Goal: Information Seeking & Learning: Compare options

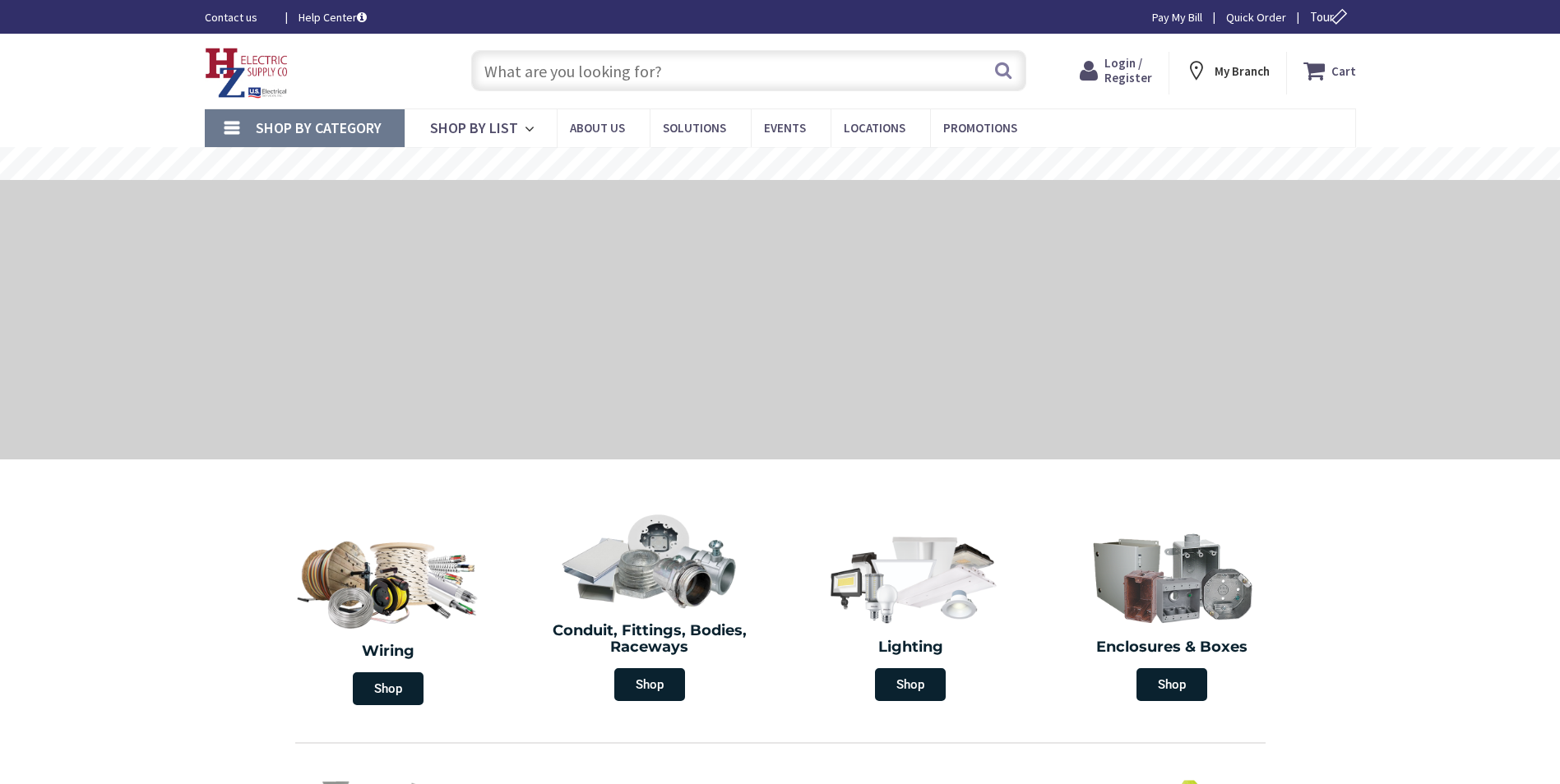
click at [701, 73] on input "text" at bounding box center [749, 71] width 556 height 41
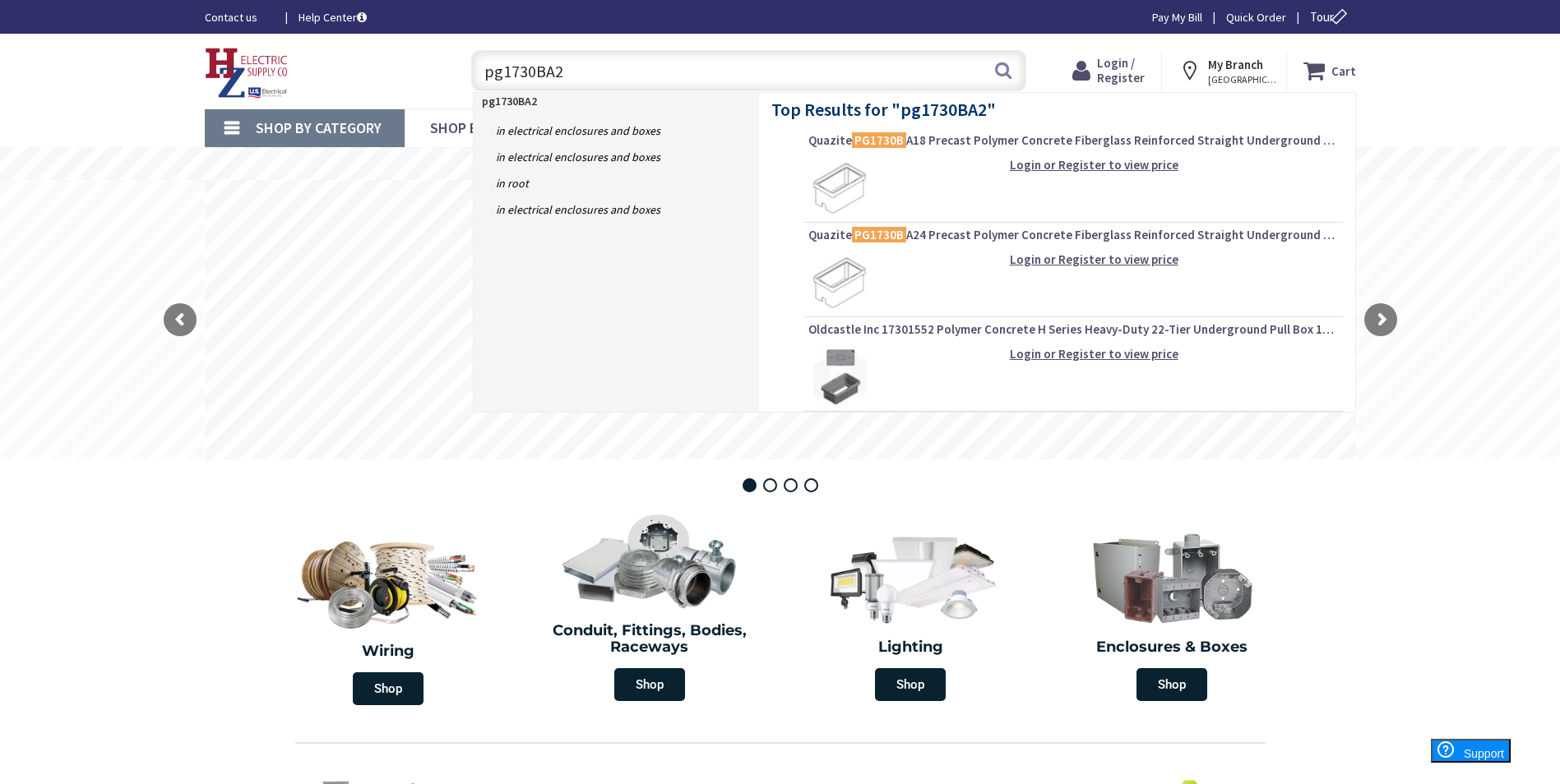
type input "pg1730BA24"
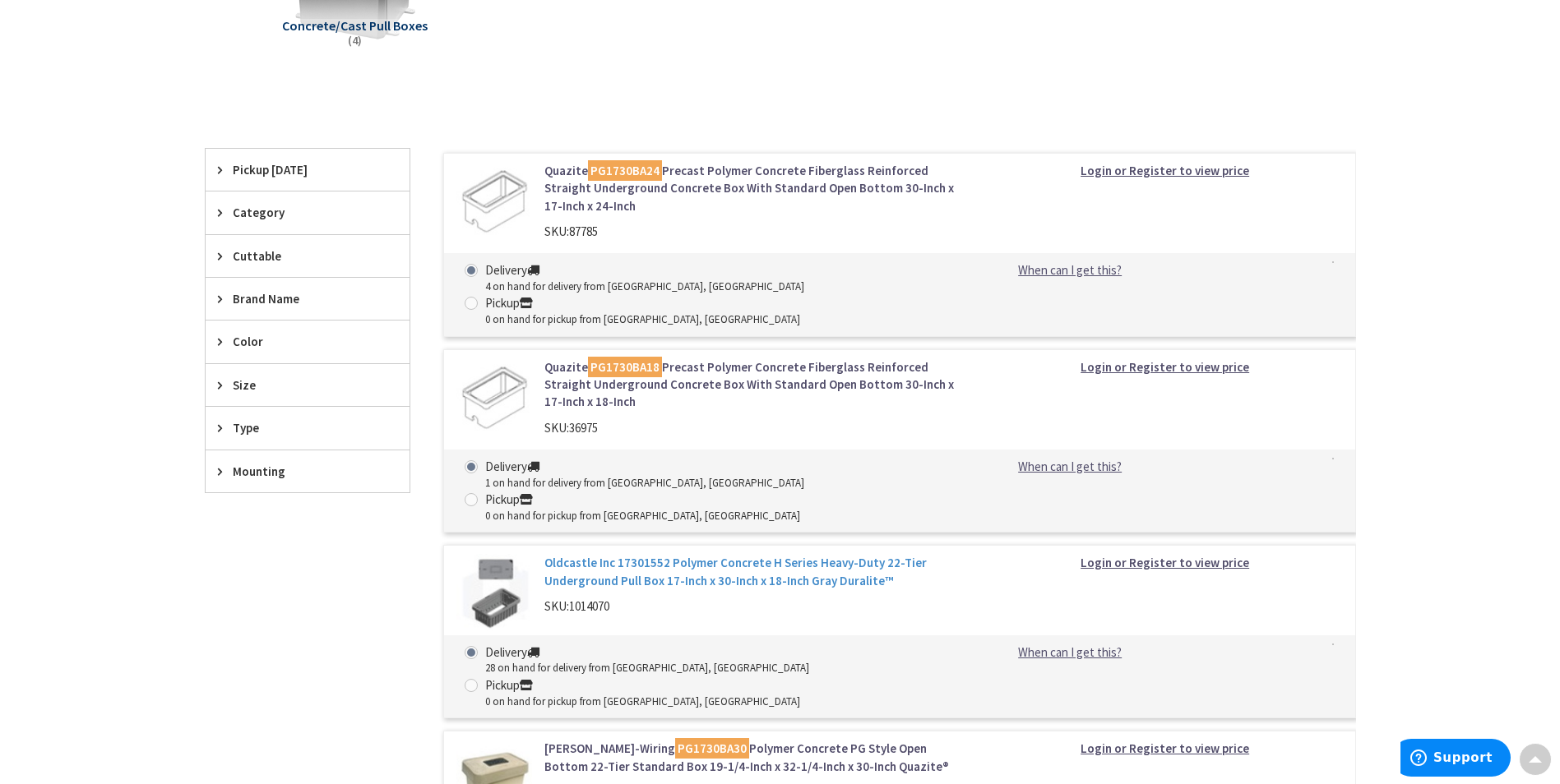
scroll to position [328, 0]
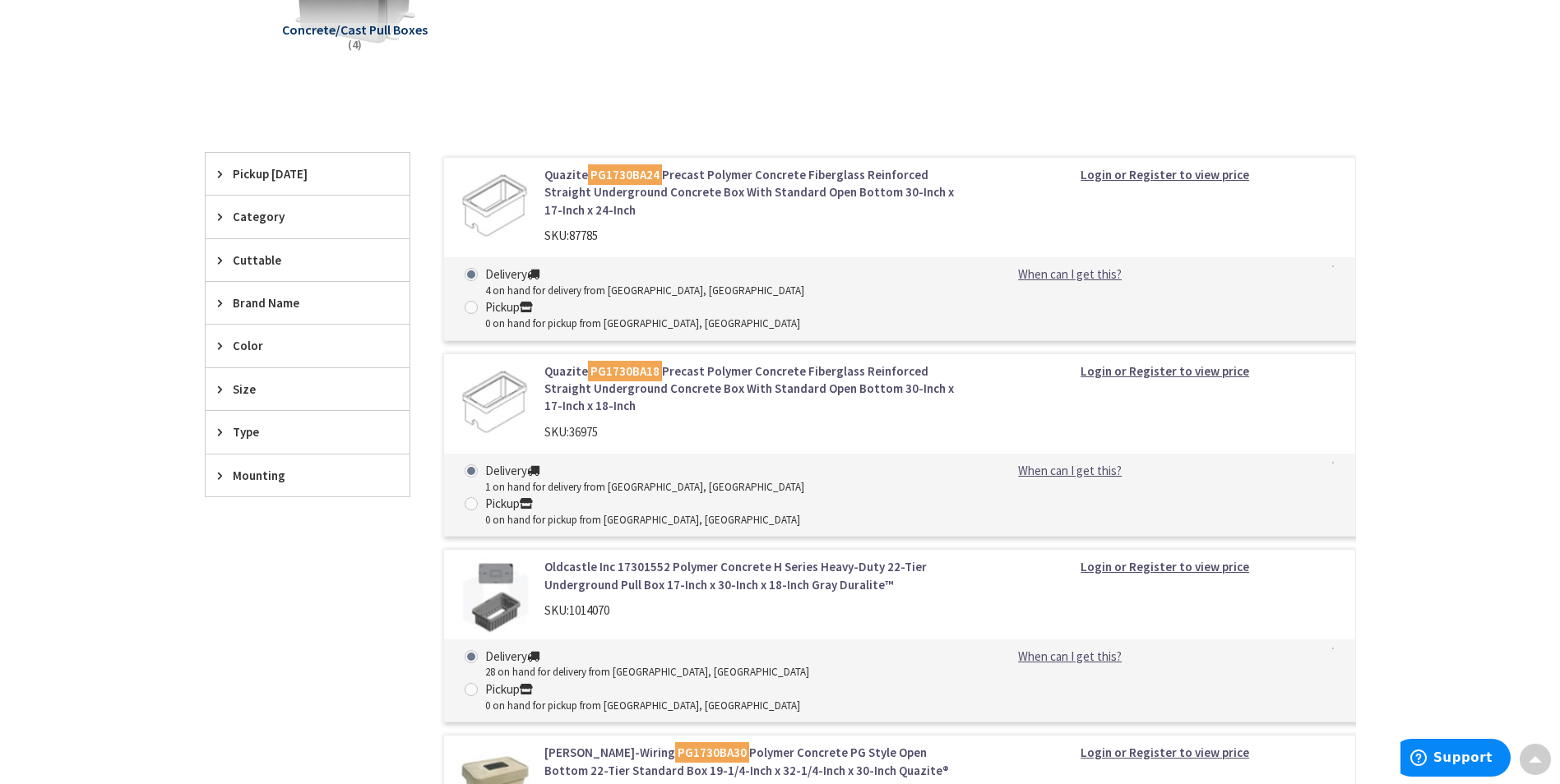
click at [687, 190] on link "Quazite PG1730BA24 Precast Polymer Concrete Fiberglass Reinforced Straight Unde…" at bounding box center [754, 191] width 418 height 52
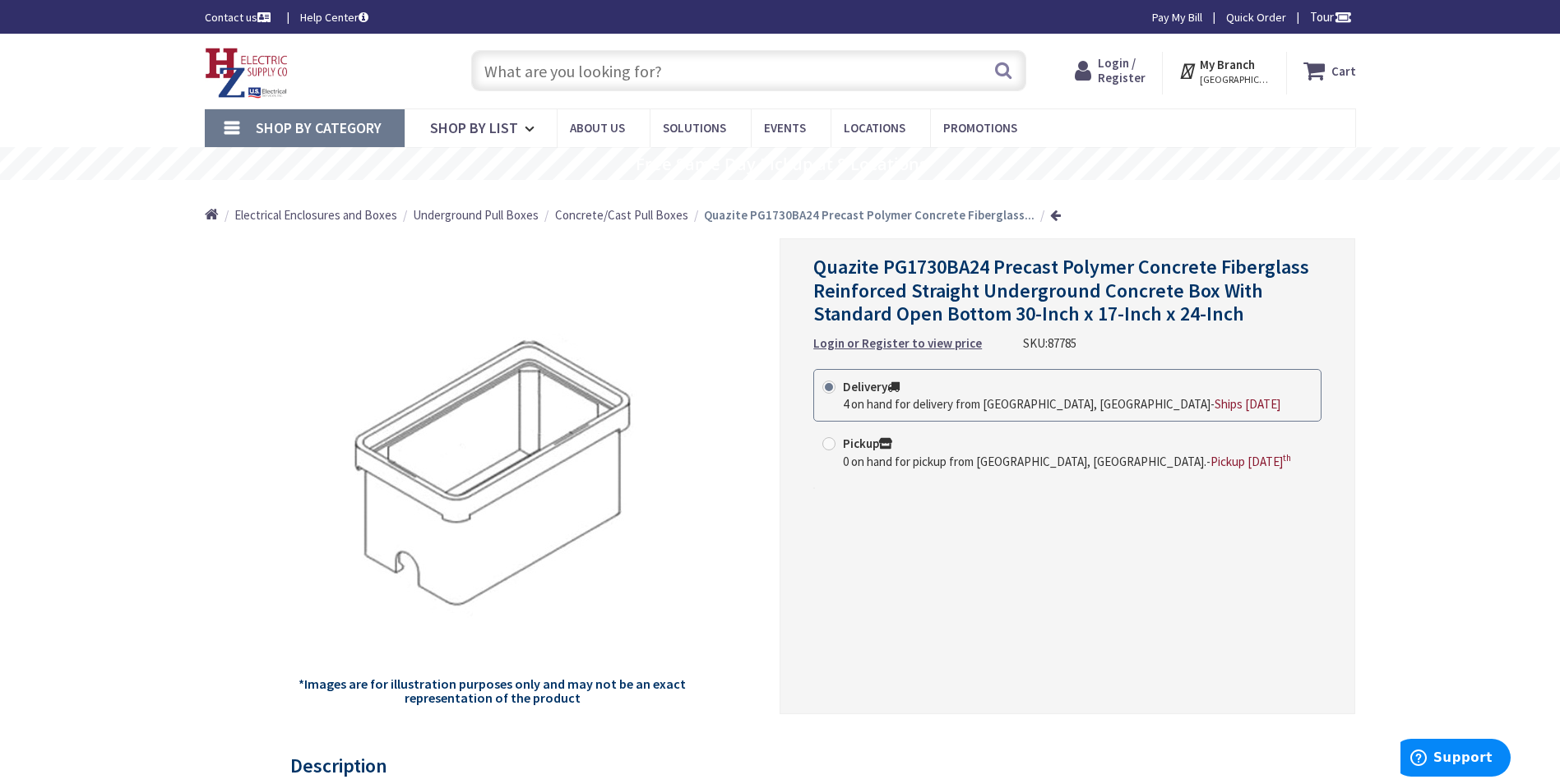
click at [603, 213] on span "Concrete/Cast Pull Boxes" at bounding box center [622, 215] width 133 height 16
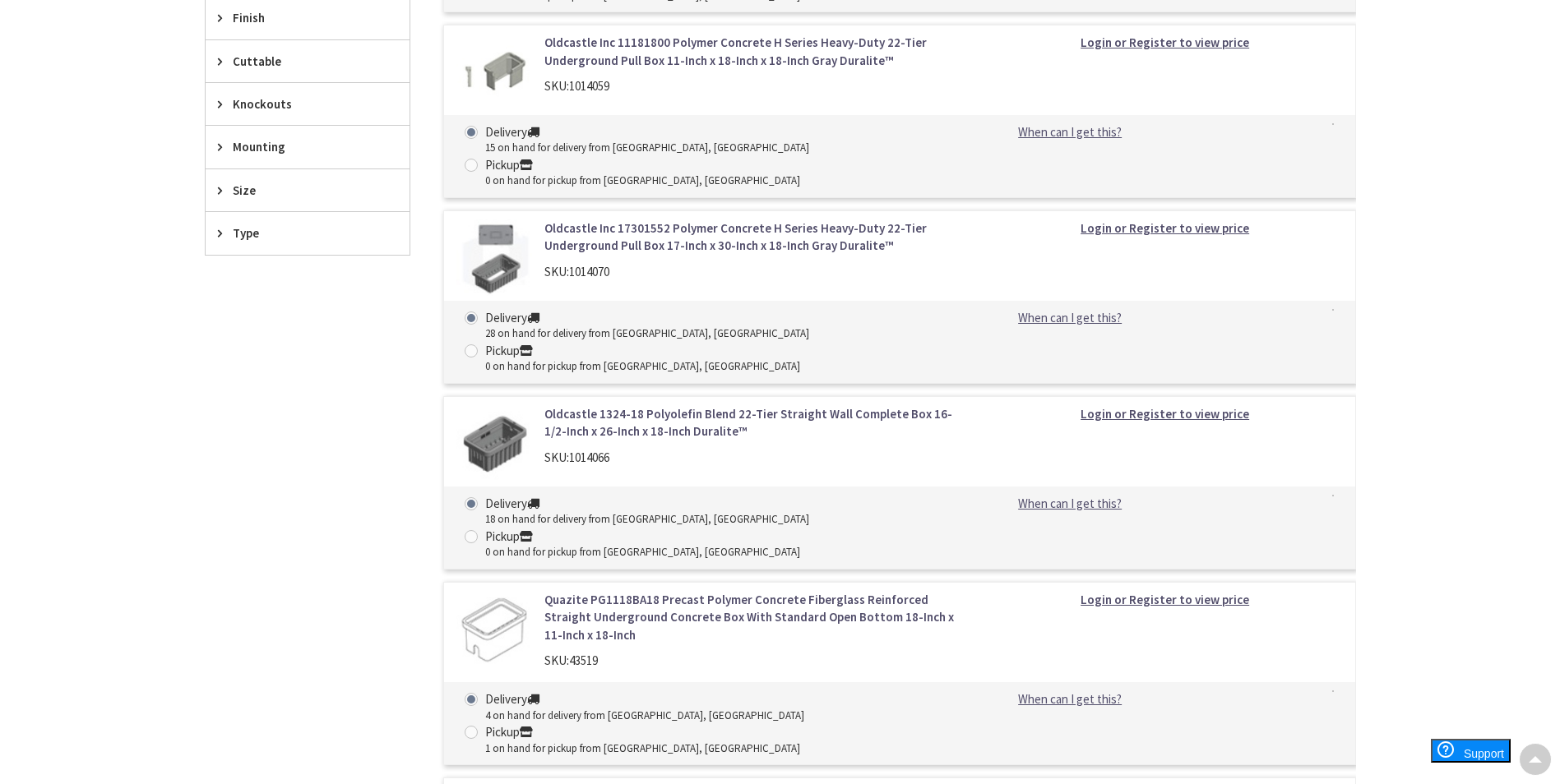
scroll to position [658, 0]
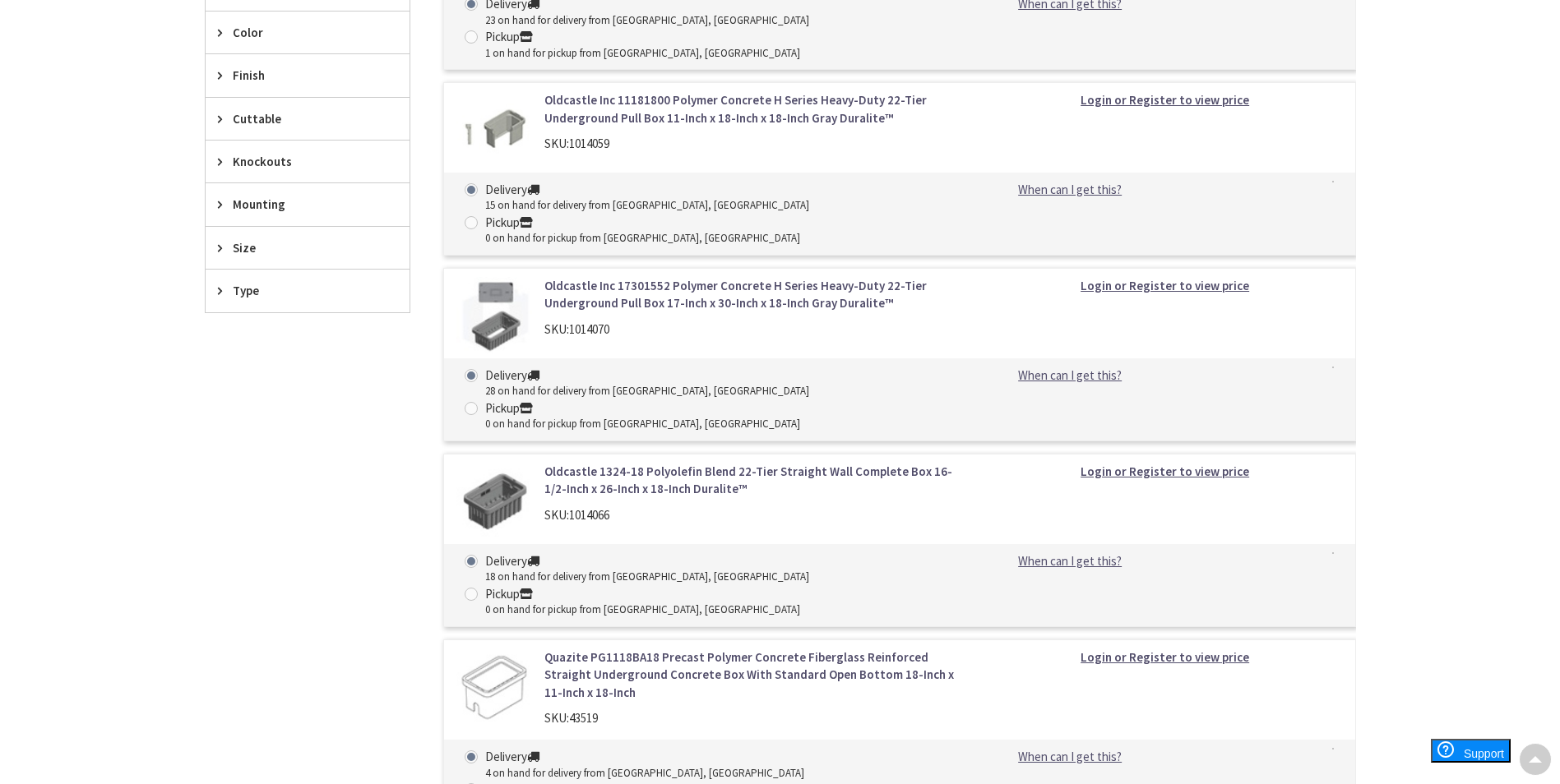
click at [662, 277] on link "Oldcastle Inc 17301552 Polymer Concrete H Series Heavy-Duty 22-Tier Underground…" at bounding box center [754, 295] width 418 height 36
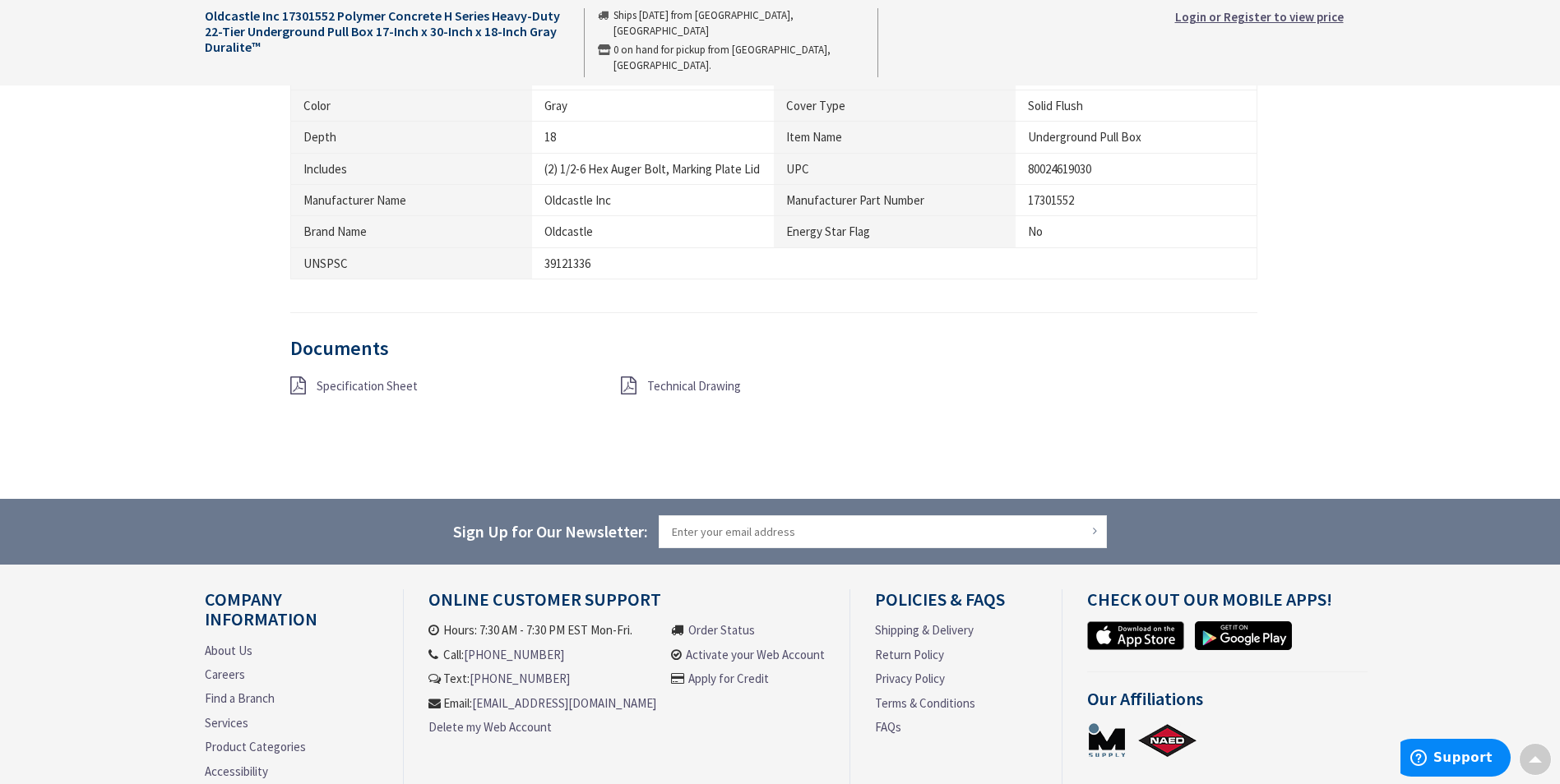
scroll to position [946, 0]
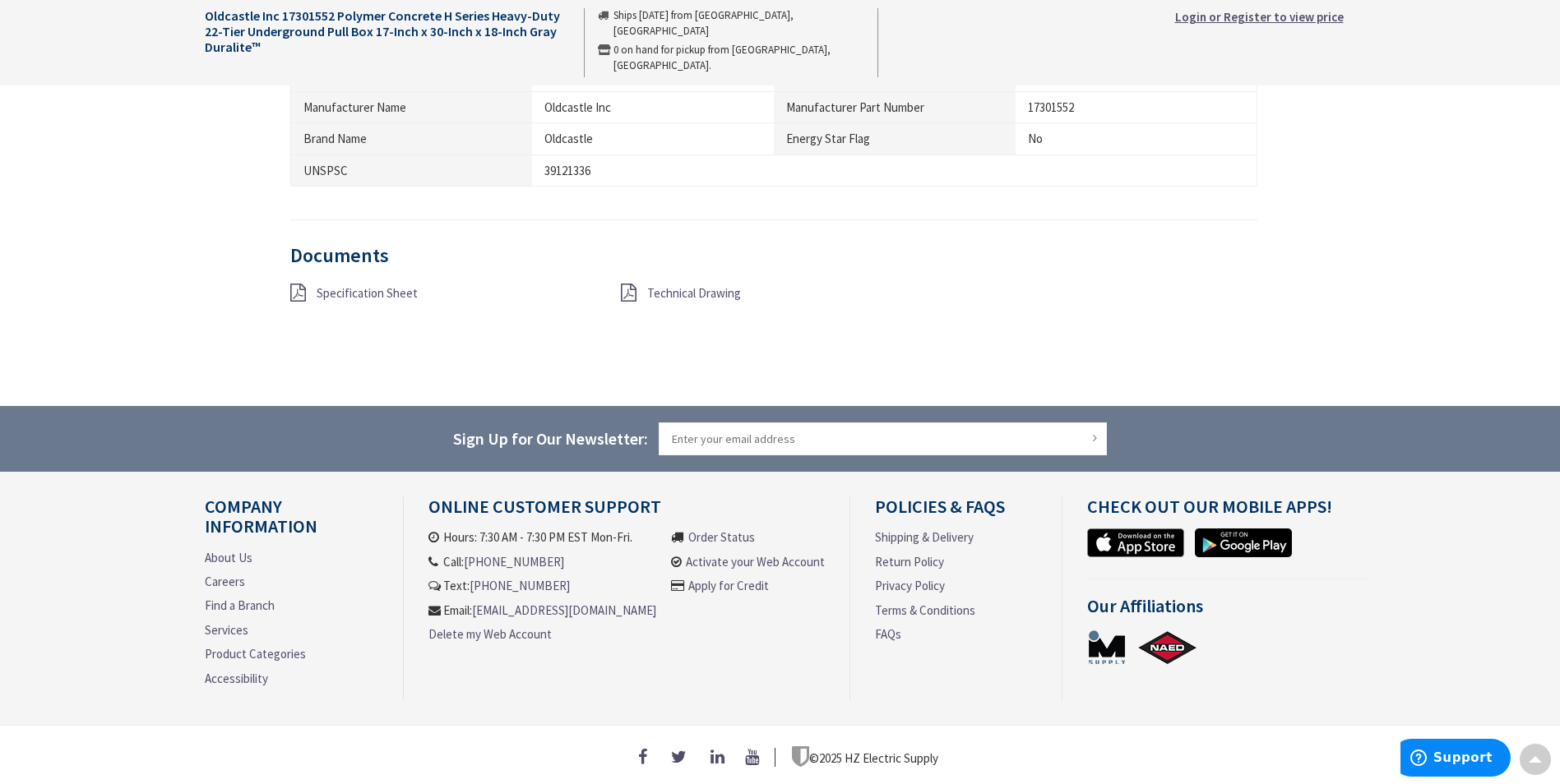
click at [340, 286] on span "Specification Sheet" at bounding box center [367, 293] width 102 height 16
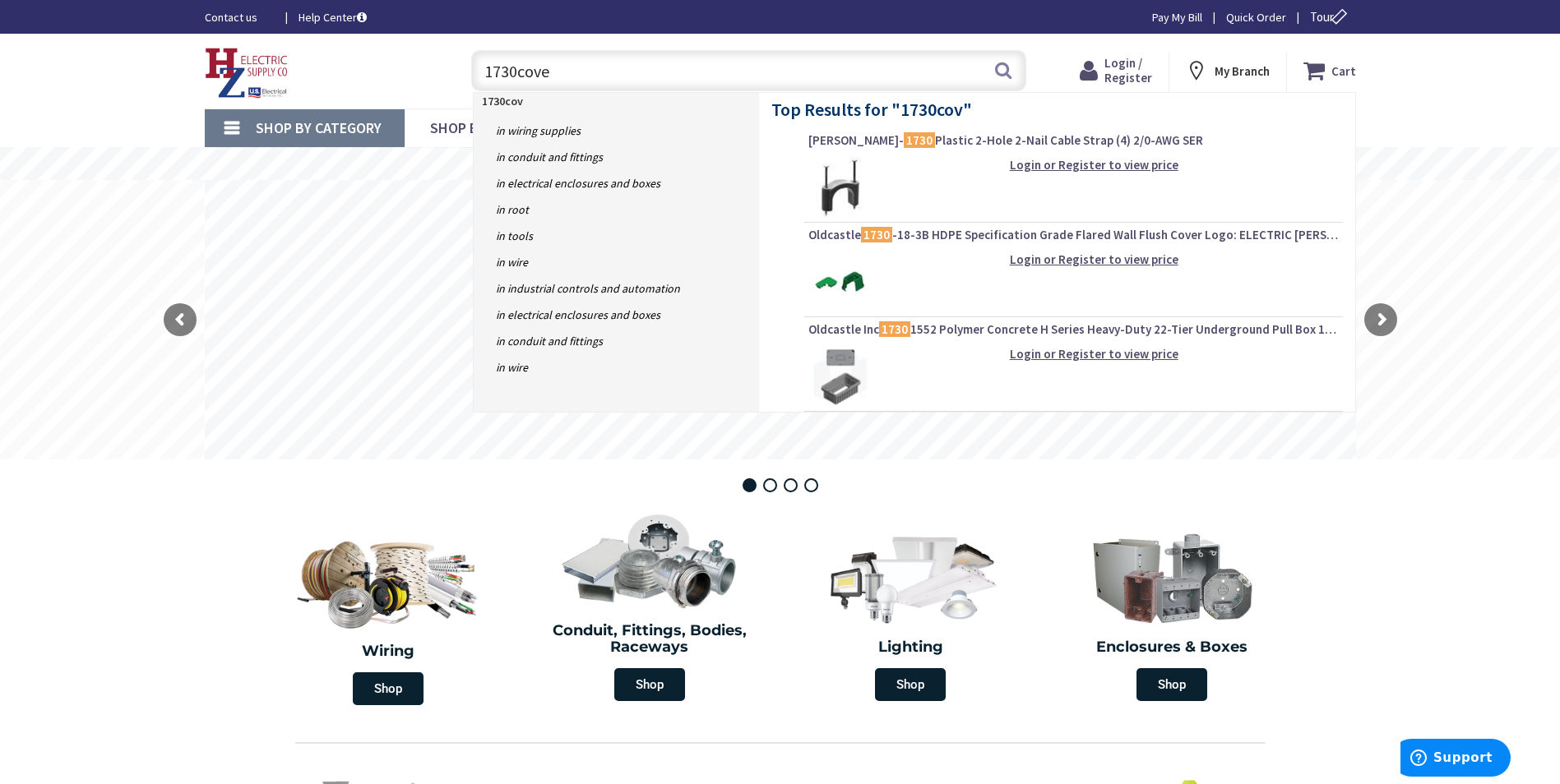
type input "1730cover"
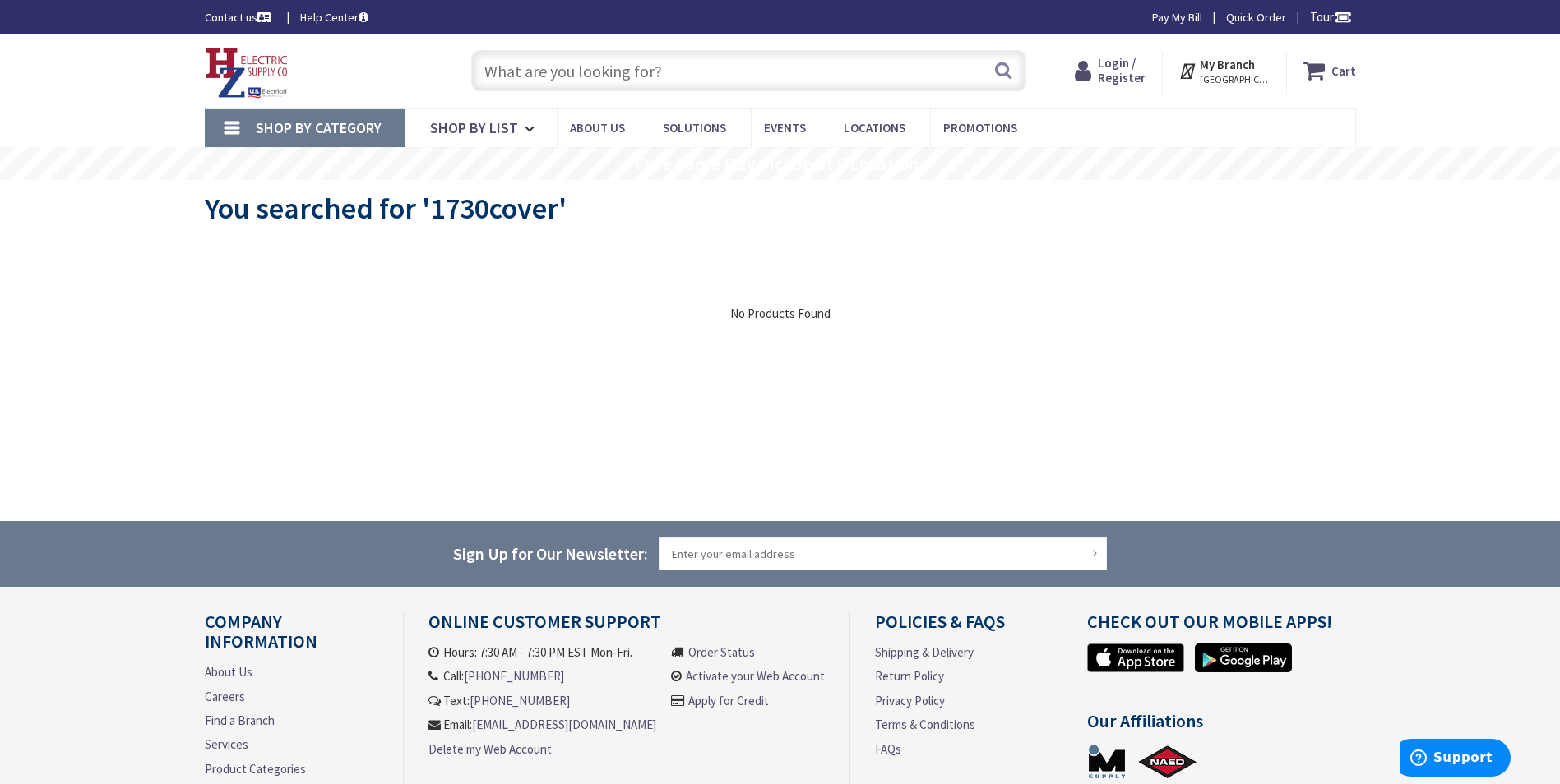
click at [694, 69] on input "text" at bounding box center [749, 71] width 556 height 41
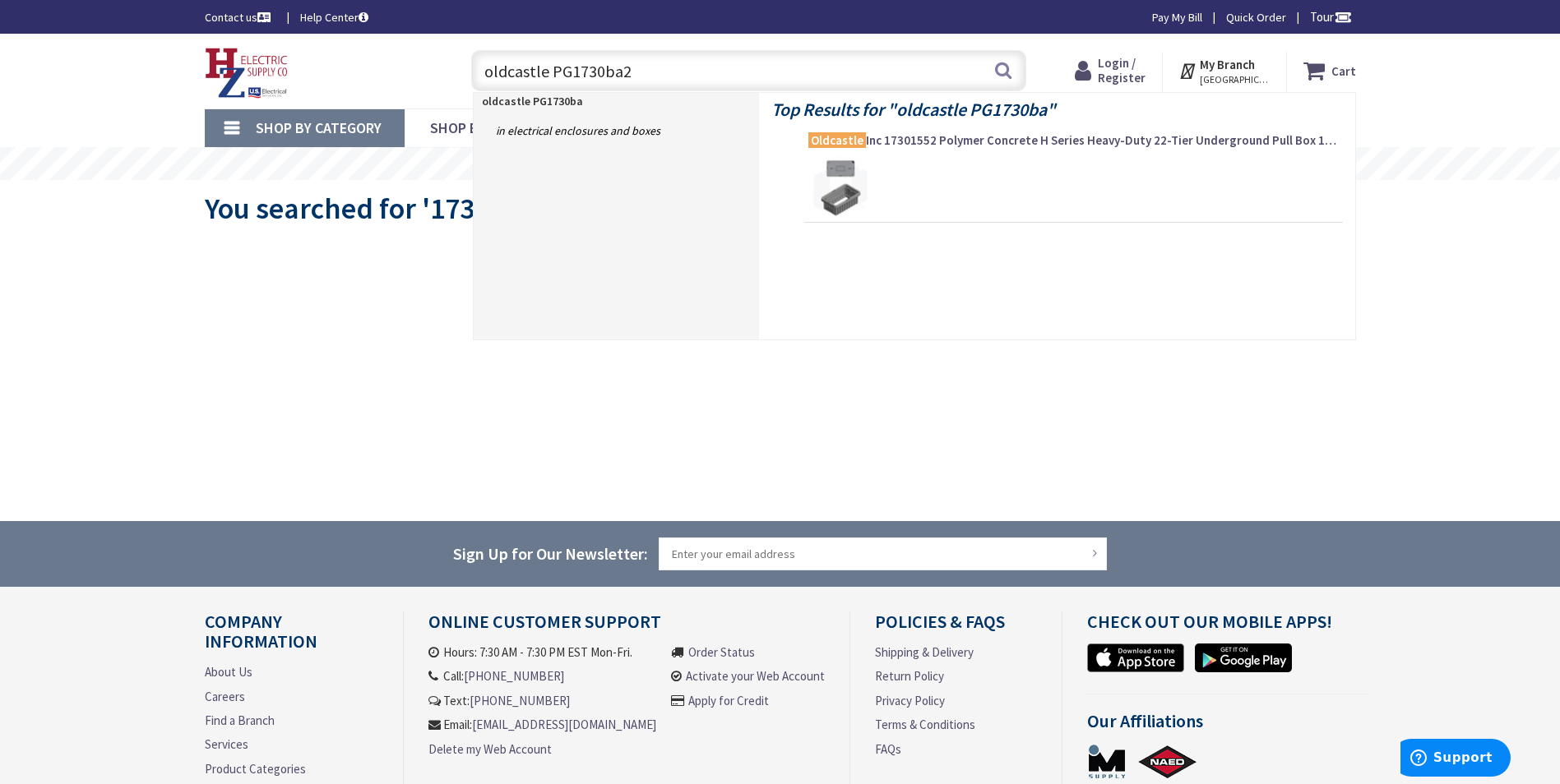
type input "oldcastle PG1730ba24"
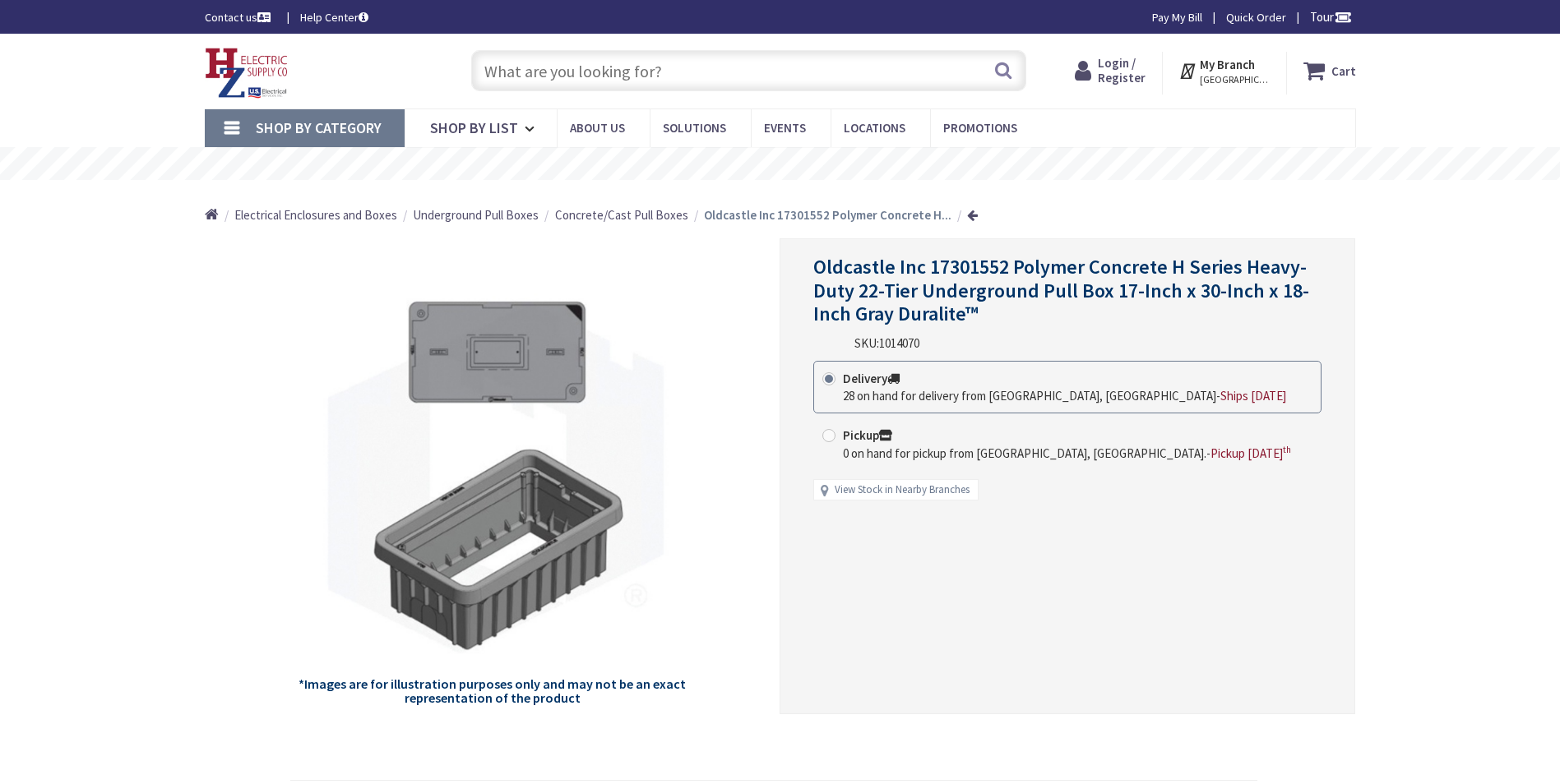
click at [622, 207] on span "Concrete/Cast Pull Boxes" at bounding box center [622, 215] width 133 height 16
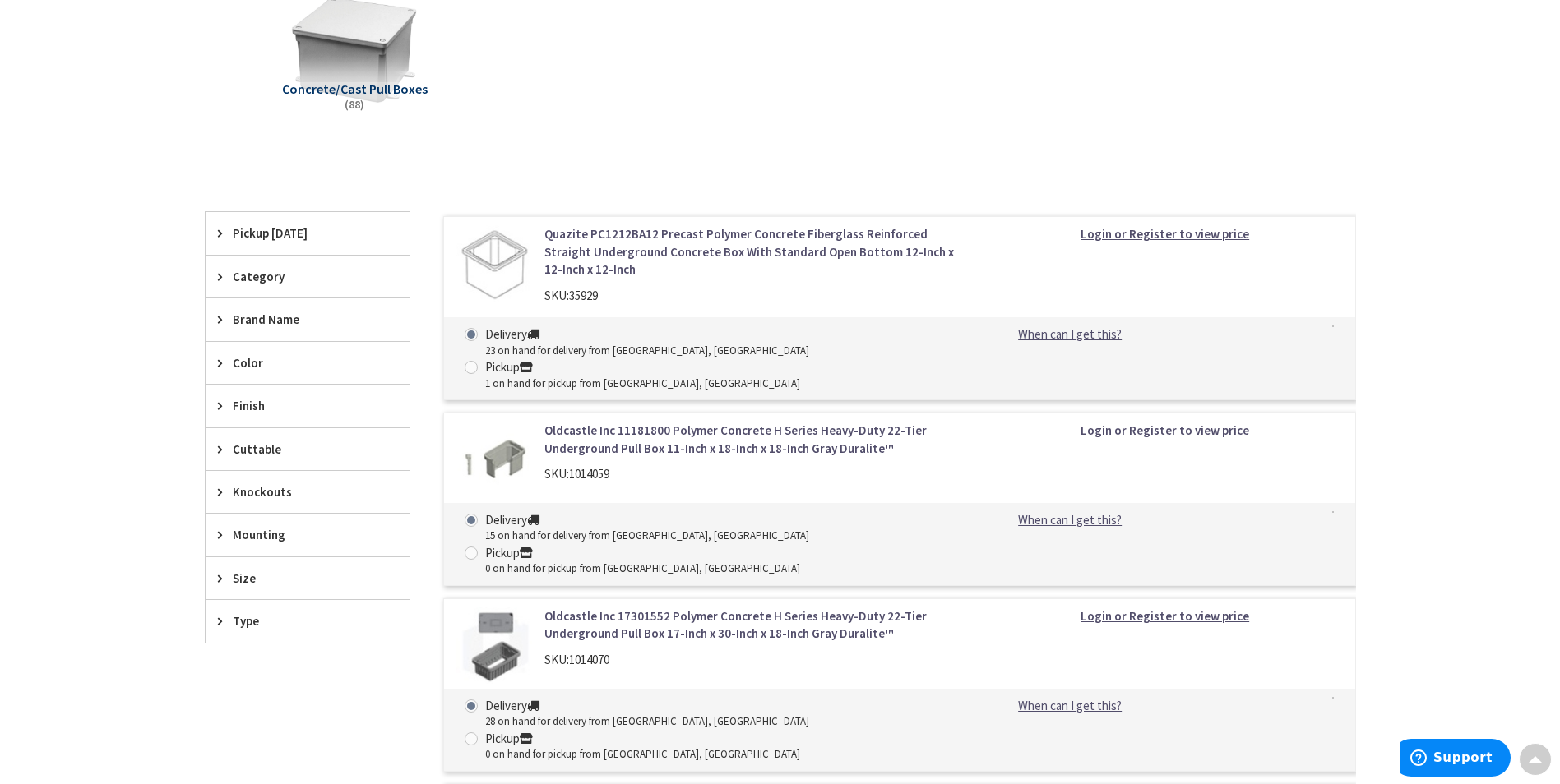
scroll to position [344, 0]
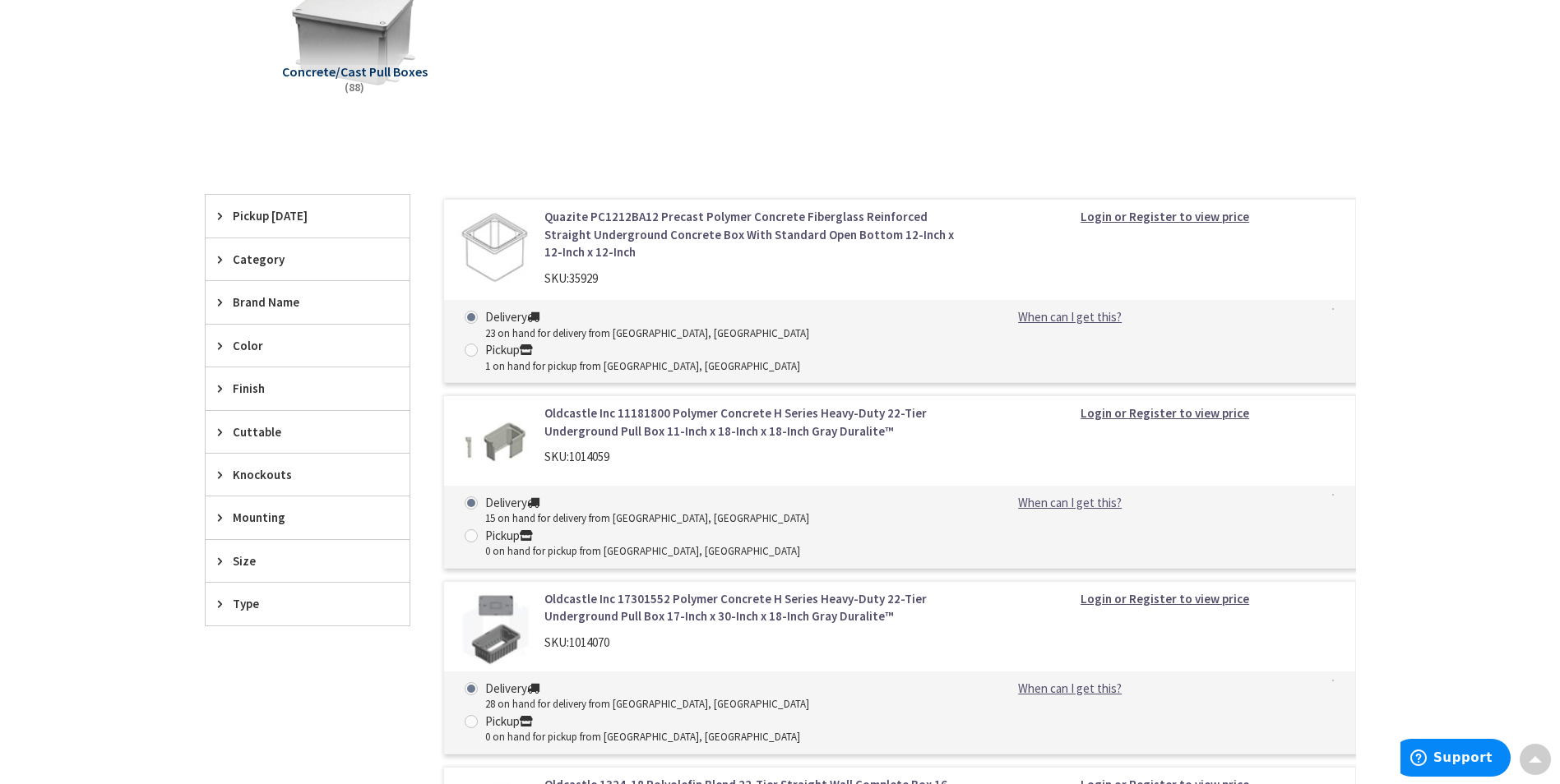
click at [255, 609] on span "Type" at bounding box center [300, 604] width 134 height 18
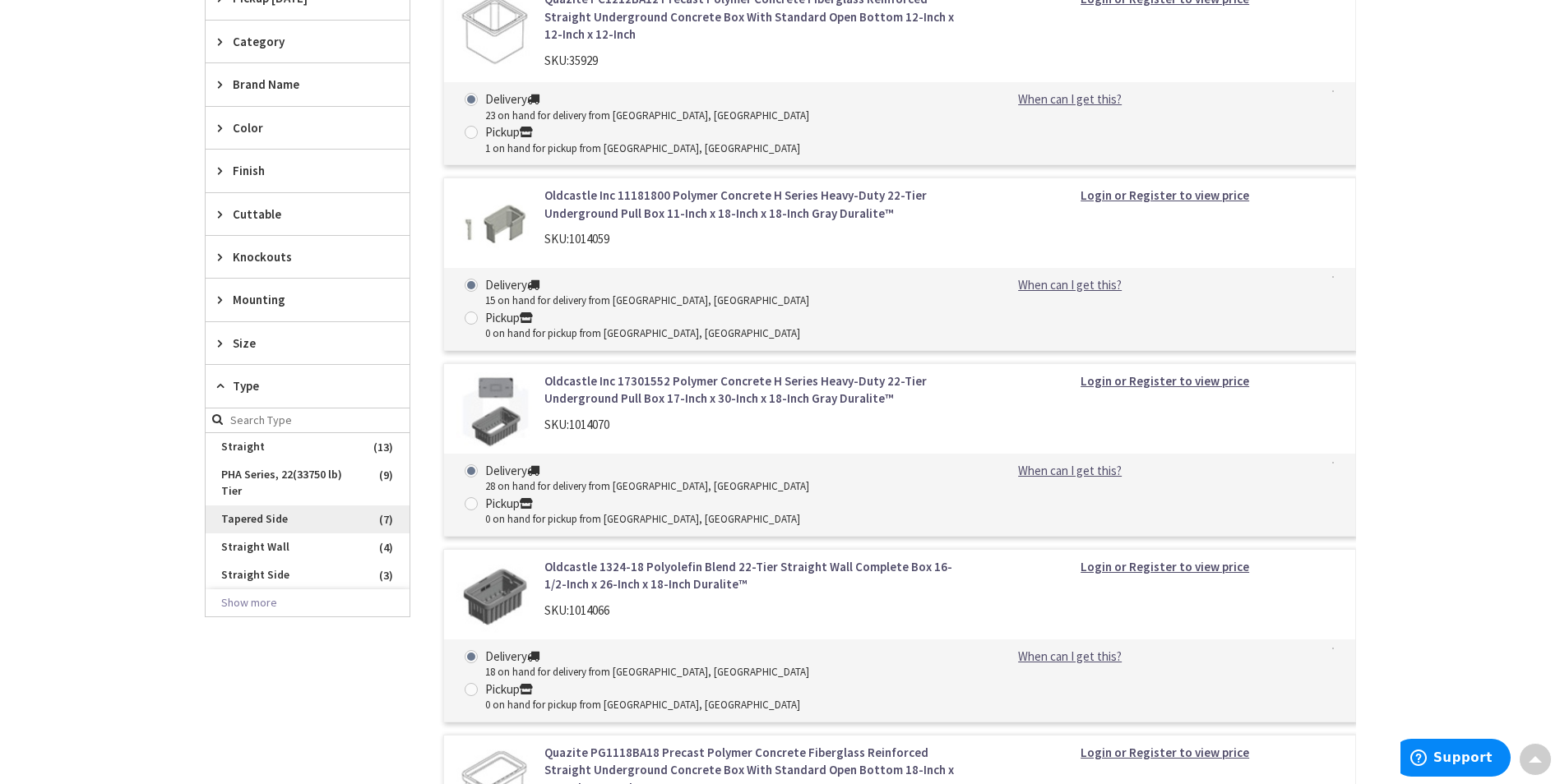
scroll to position [591, 0]
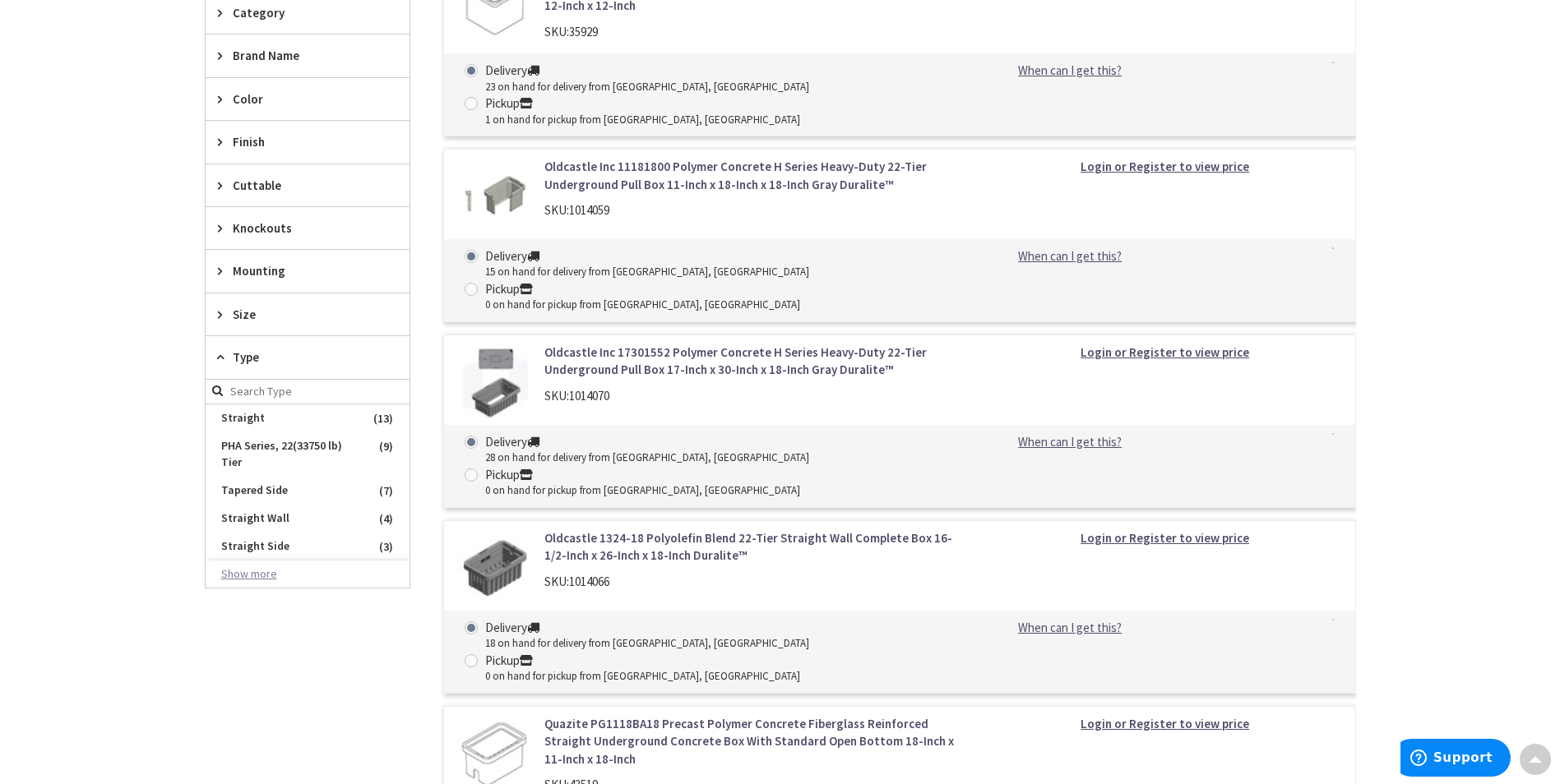
click at [264, 576] on button "Show more" at bounding box center [307, 574] width 204 height 28
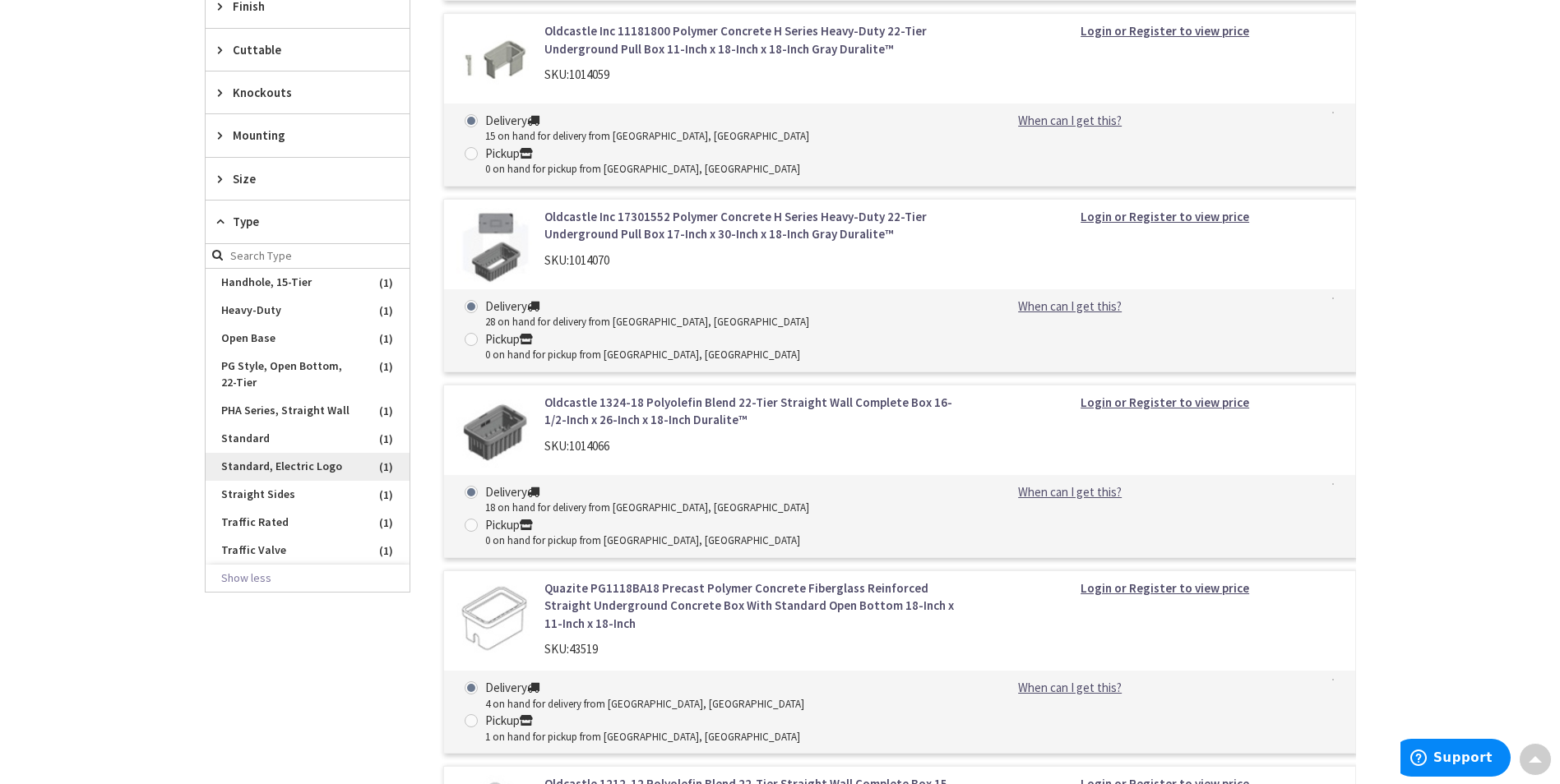
scroll to position [755, 0]
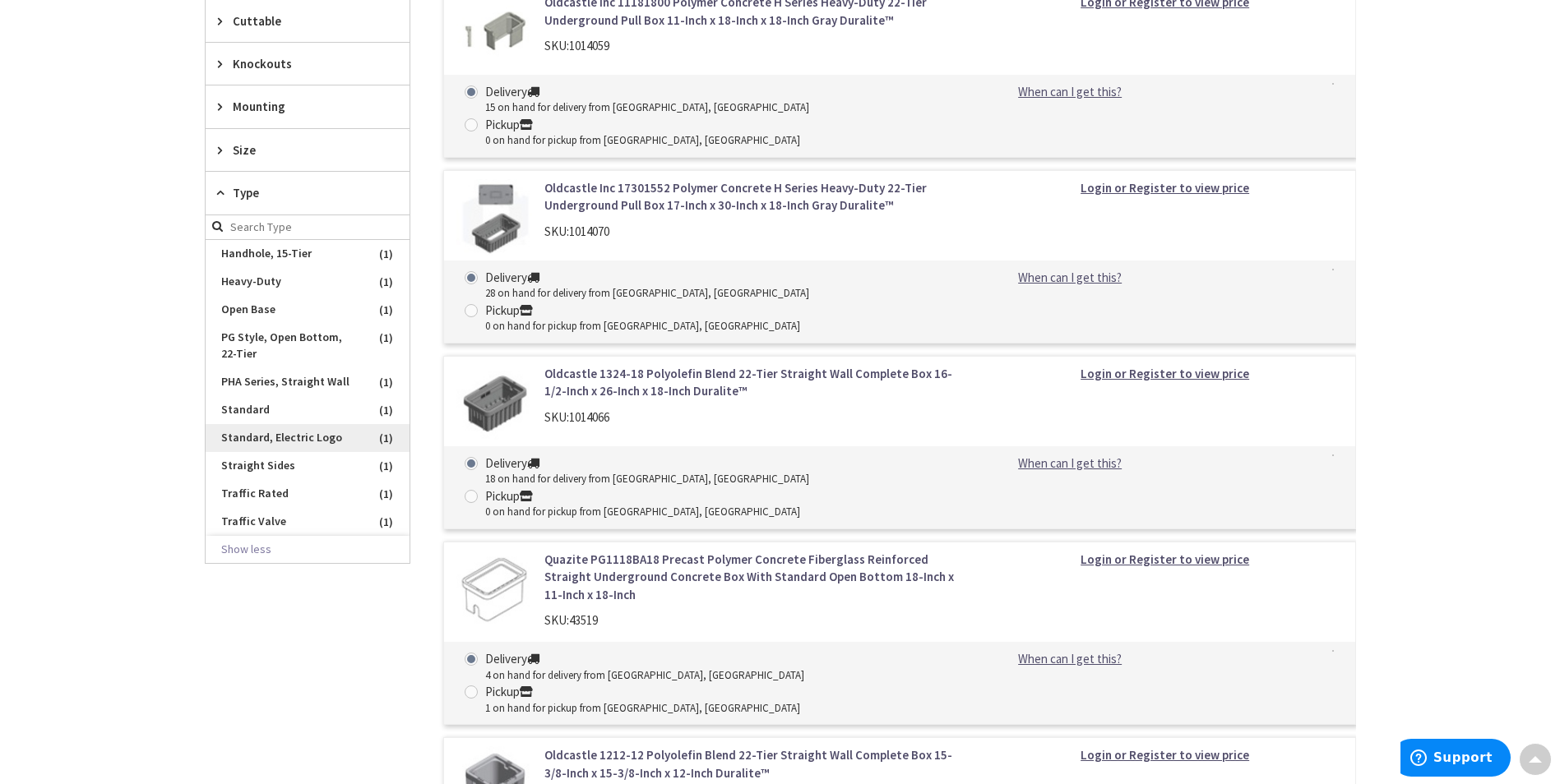
click at [239, 437] on span "Standard, Electric Logo" at bounding box center [307, 438] width 204 height 28
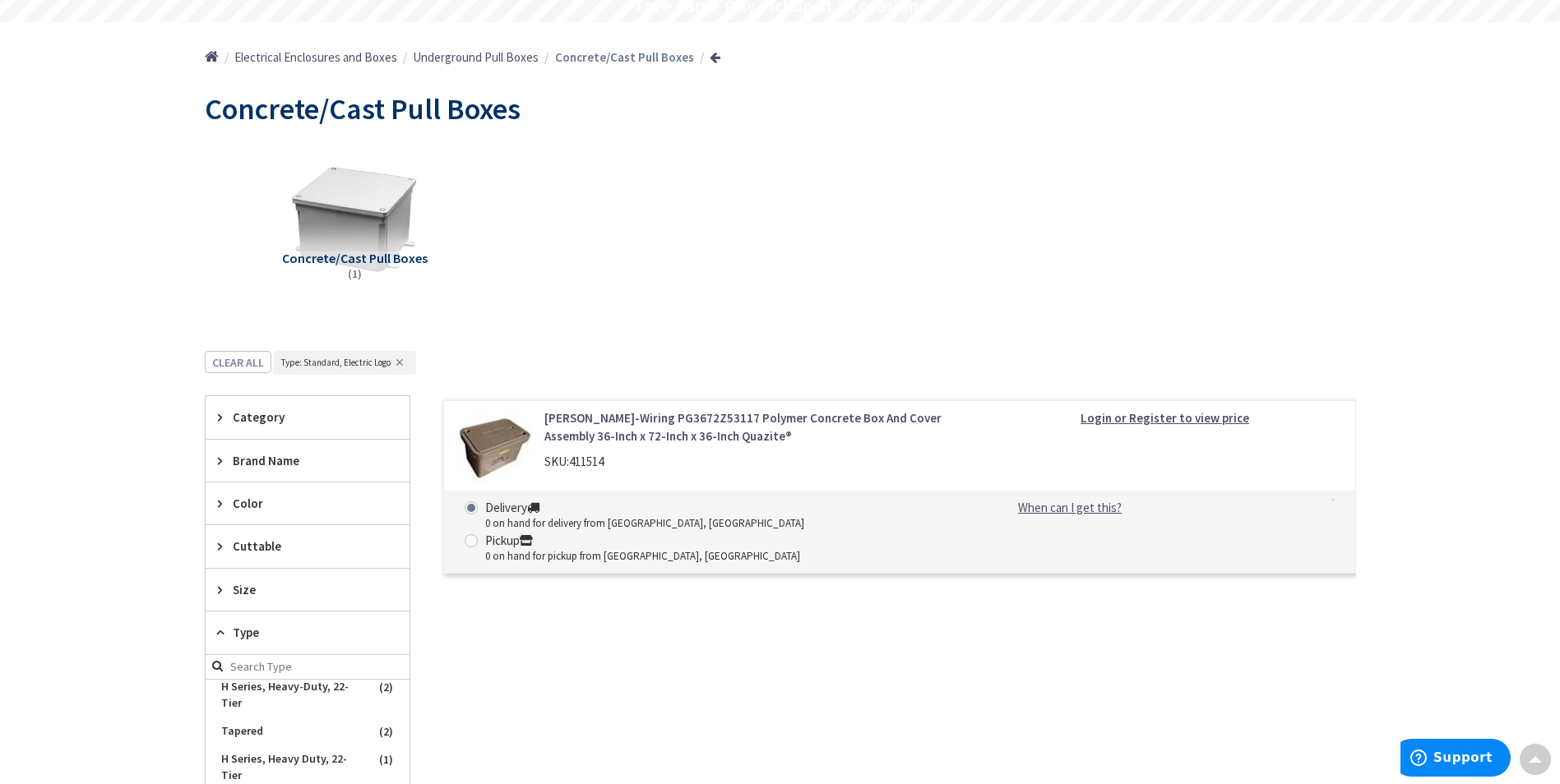
scroll to position [26, 0]
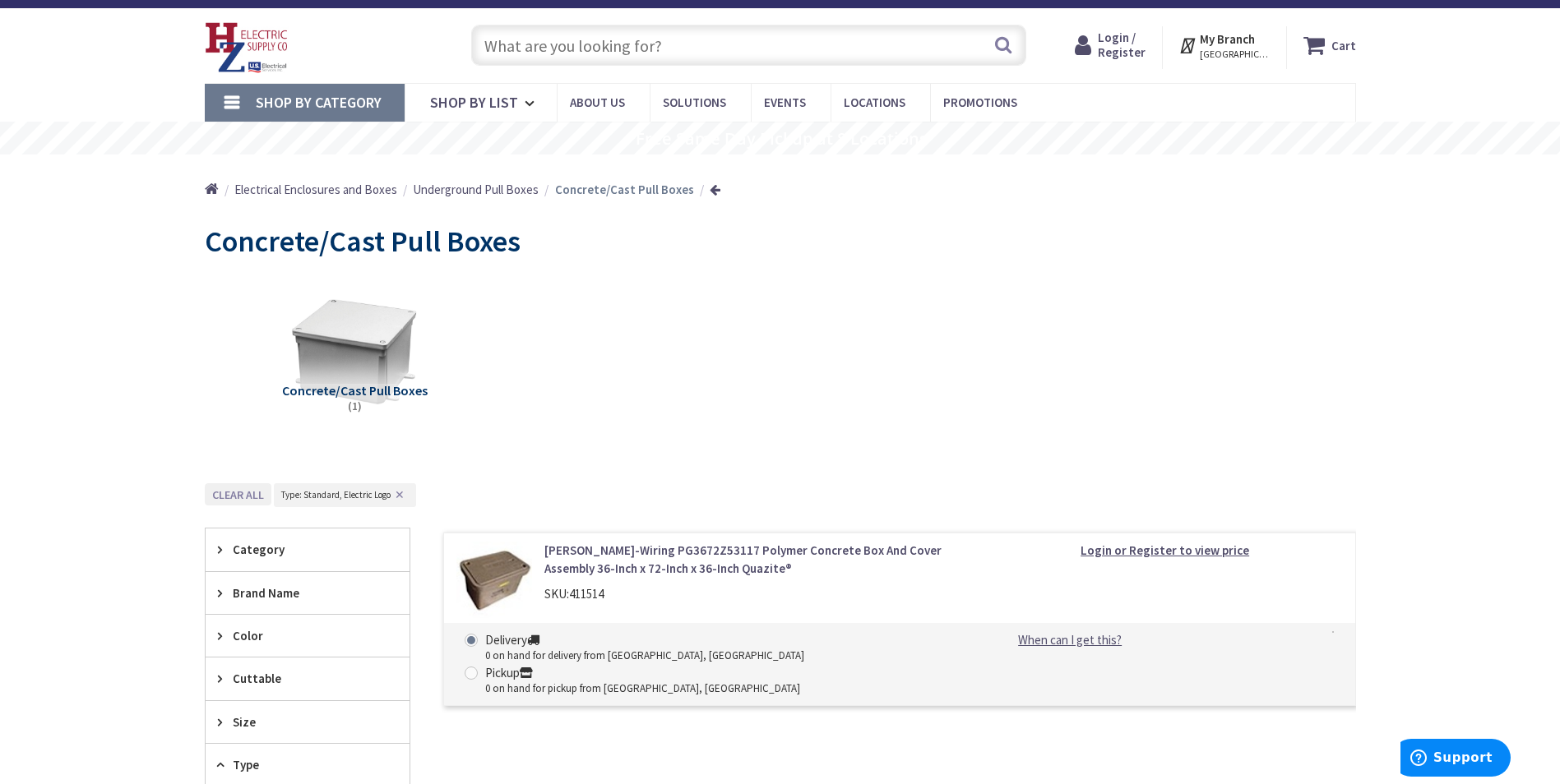
click at [233, 494] on button "Clear all" at bounding box center [239, 494] width 67 height 23
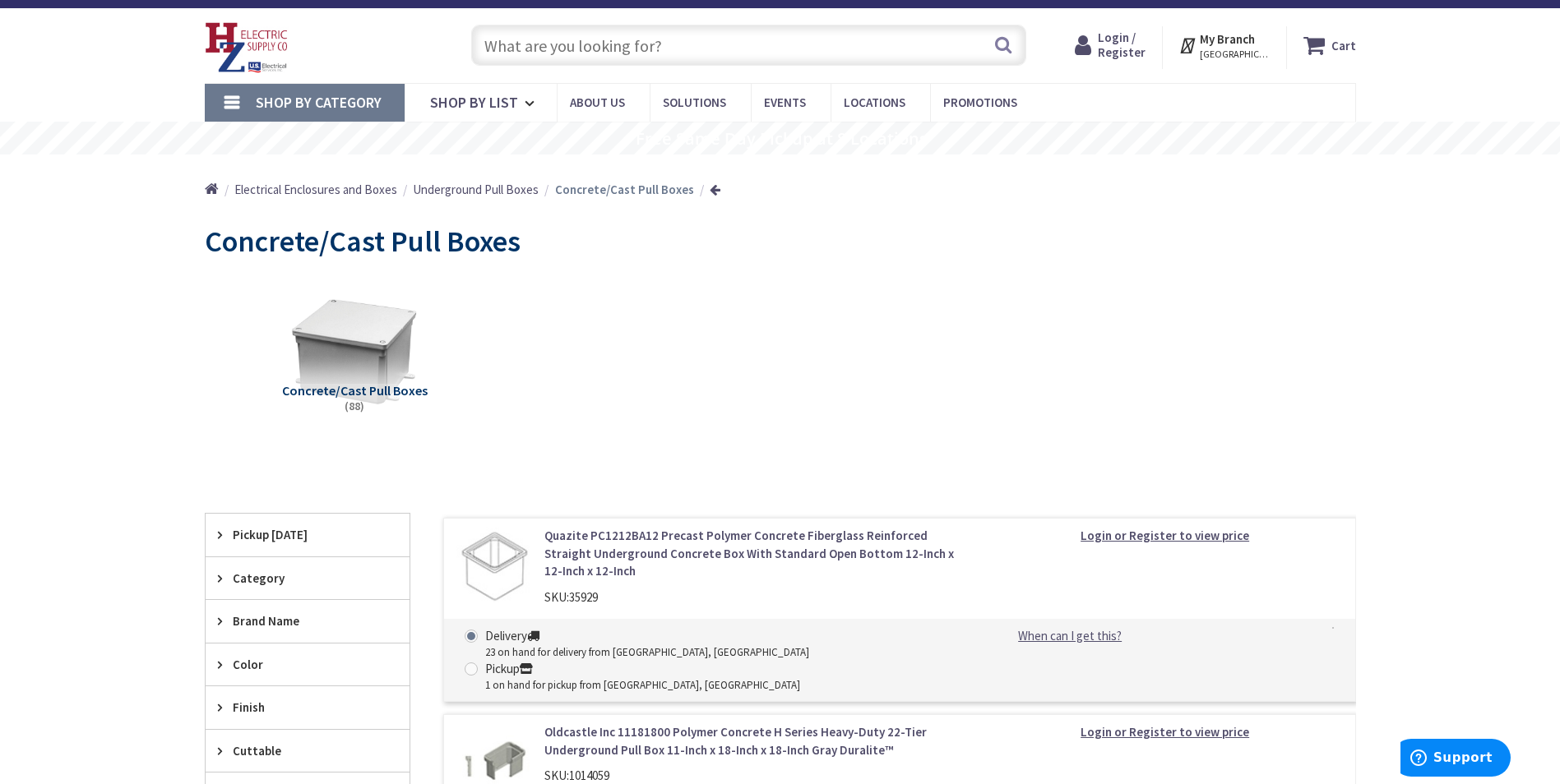
scroll to position [279, 0]
click at [257, 591] on div "Category" at bounding box center [307, 578] width 204 height 42
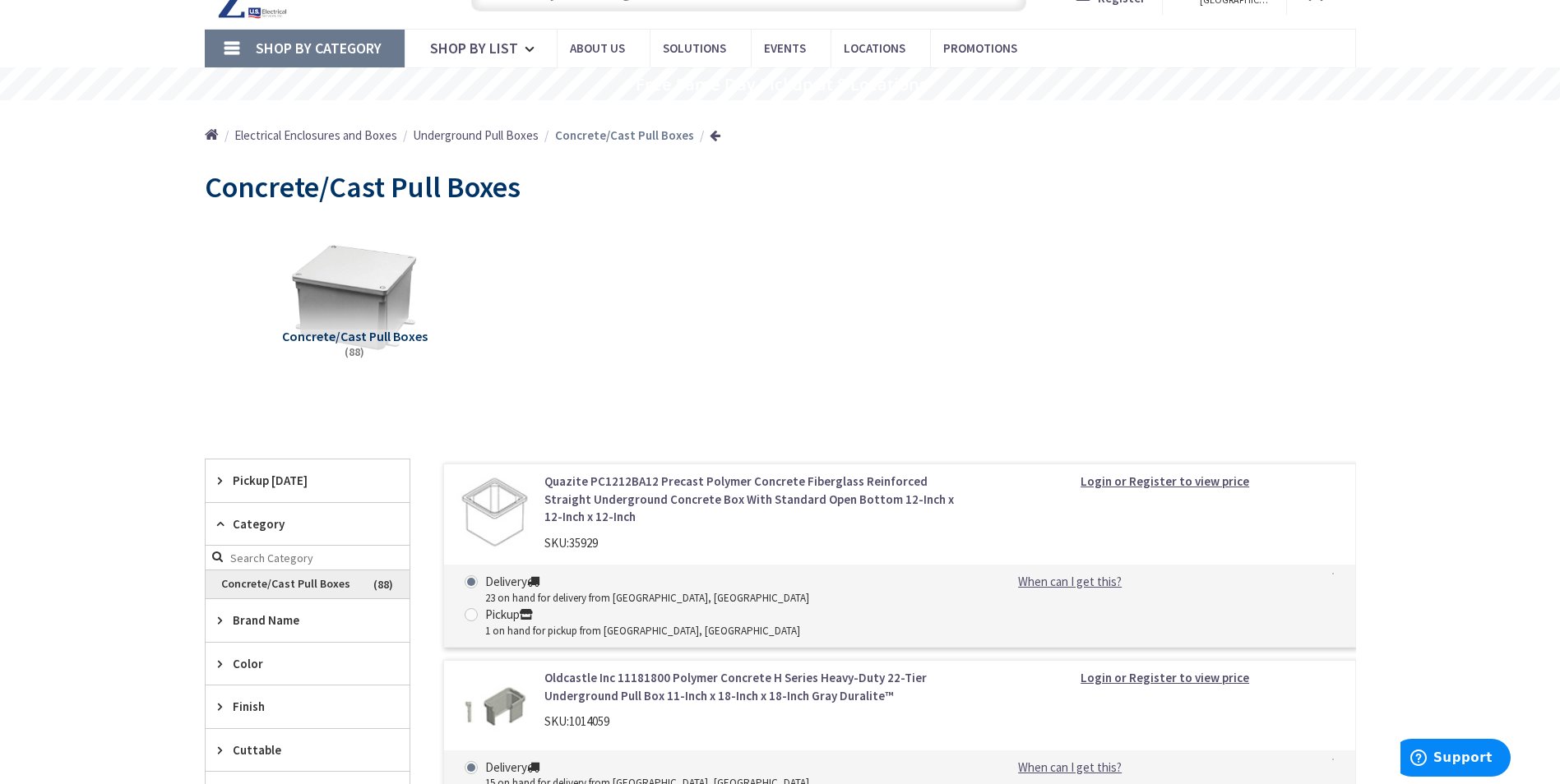
scroll to position [107, 0]
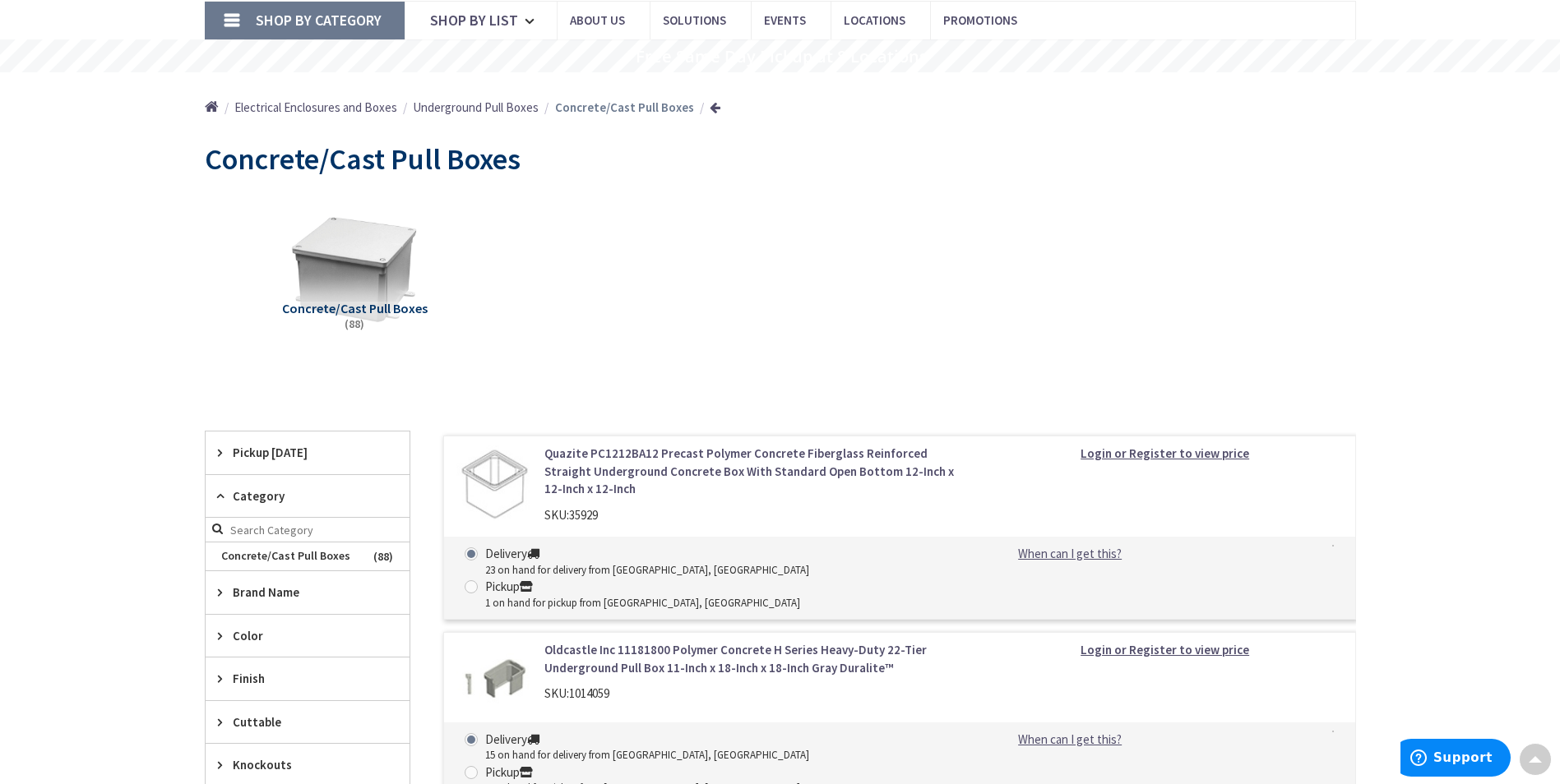
click at [287, 598] on span "Brand Name" at bounding box center [300, 593] width 134 height 18
click at [271, 680] on span "Oldcastle" at bounding box center [307, 681] width 204 height 28
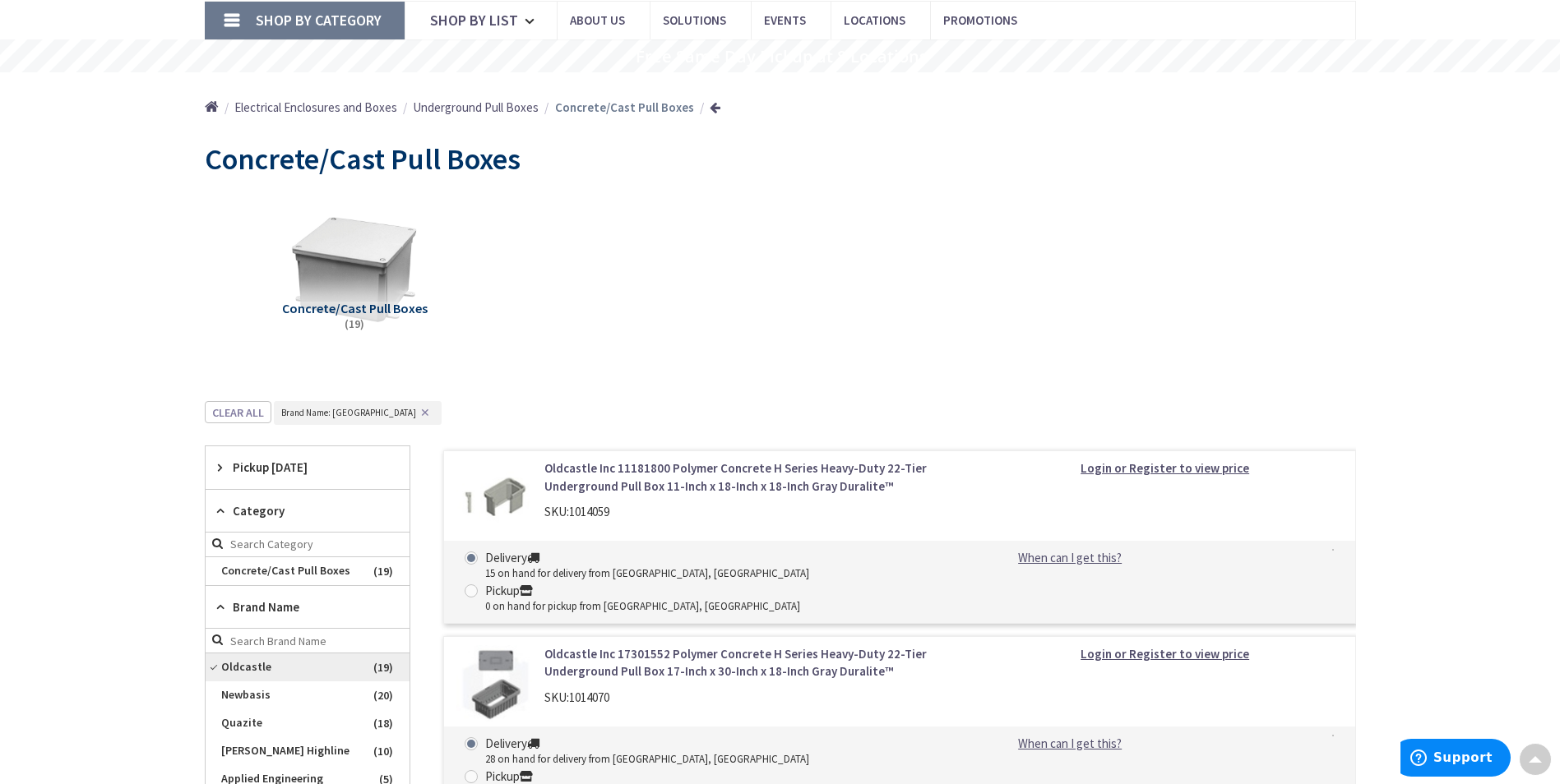
scroll to position [5, 0]
click at [250, 726] on span "Quazite" at bounding box center [307, 723] width 204 height 28
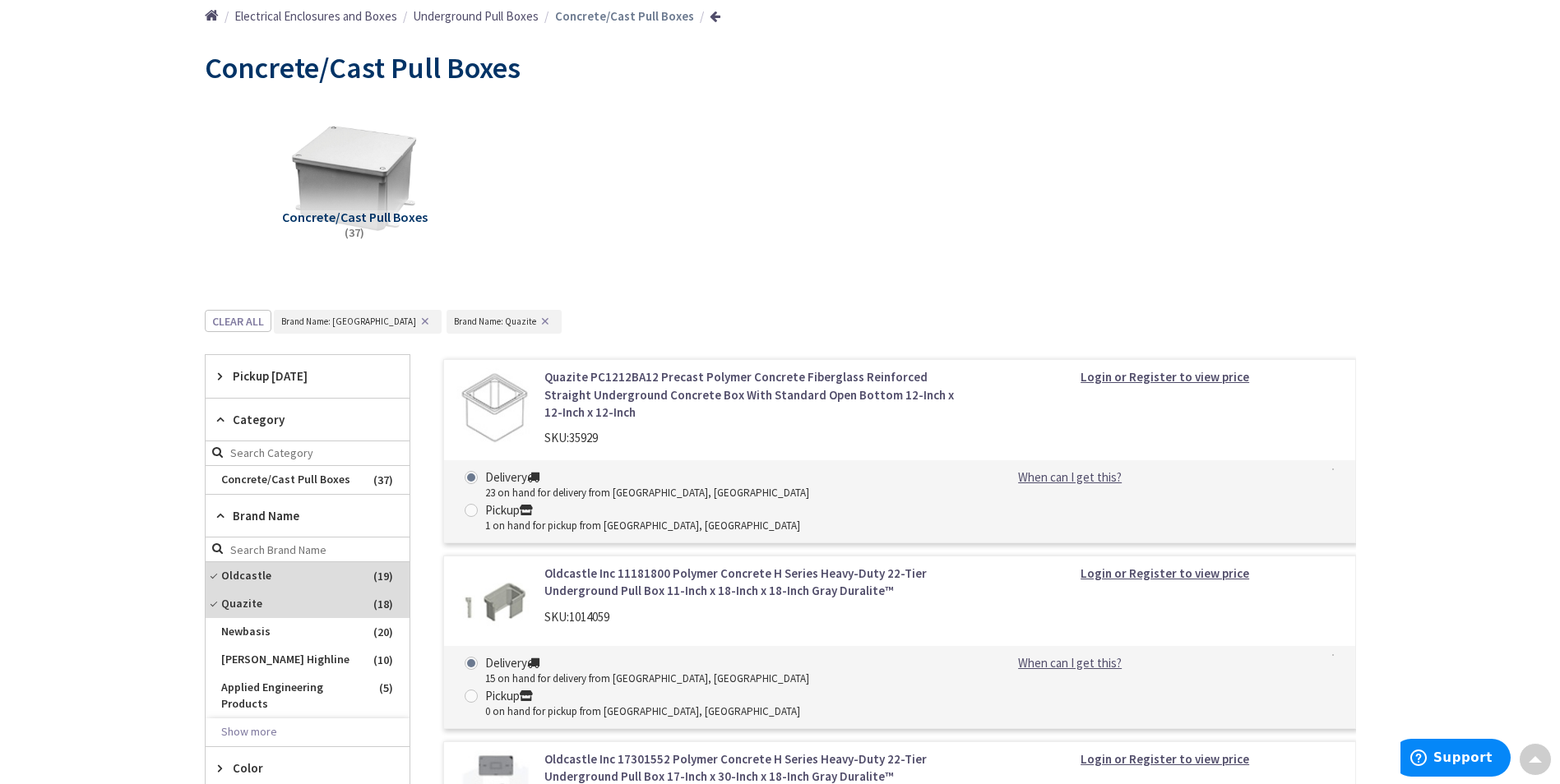
scroll to position [272, 0]
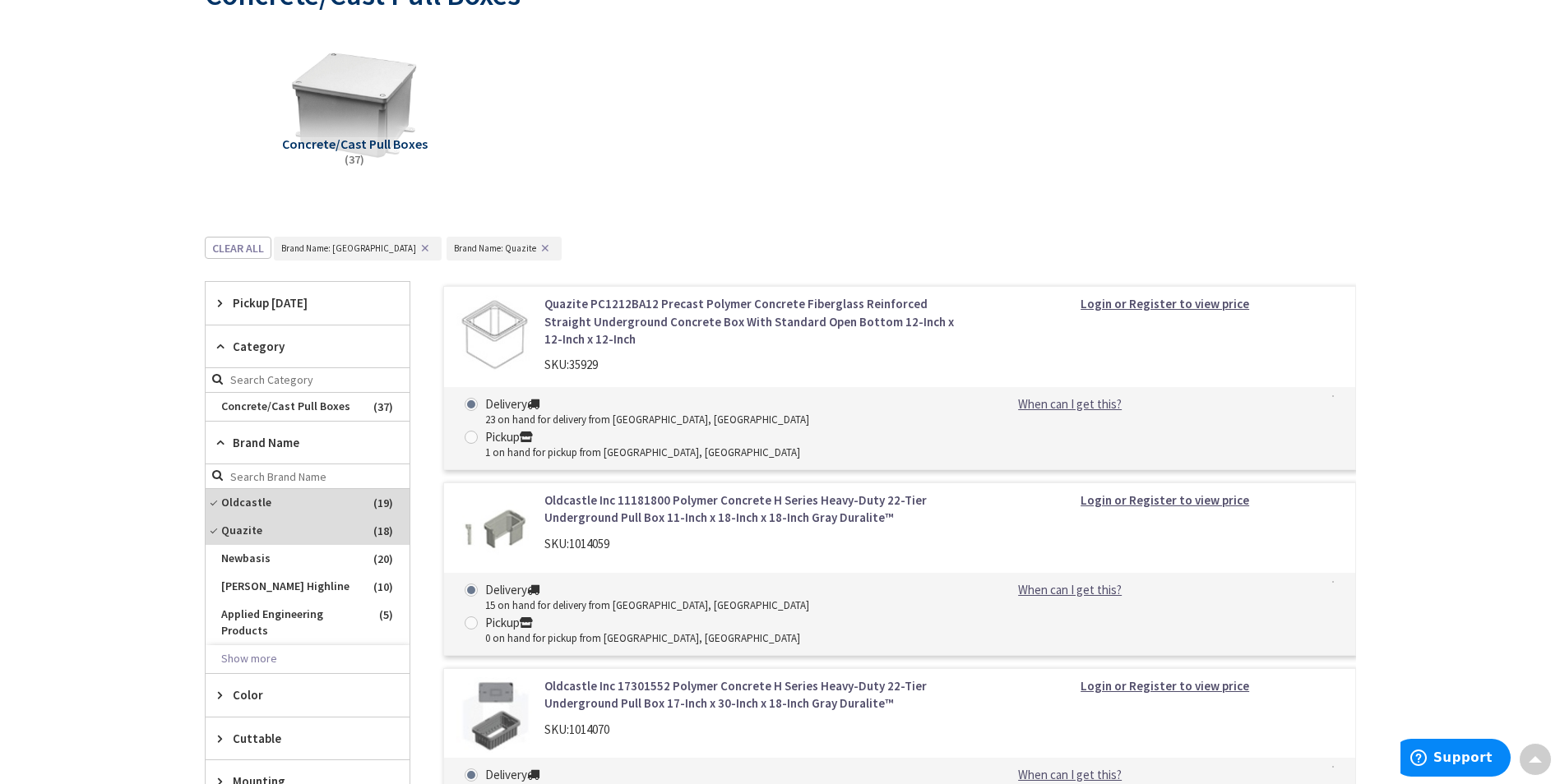
click at [152, 580] on div "Skip to Content Toggle Nav Search Cart My Cart Close" at bounding box center [780, 707] width 1560 height 1891
click at [251, 693] on span "Color" at bounding box center [300, 695] width 134 height 18
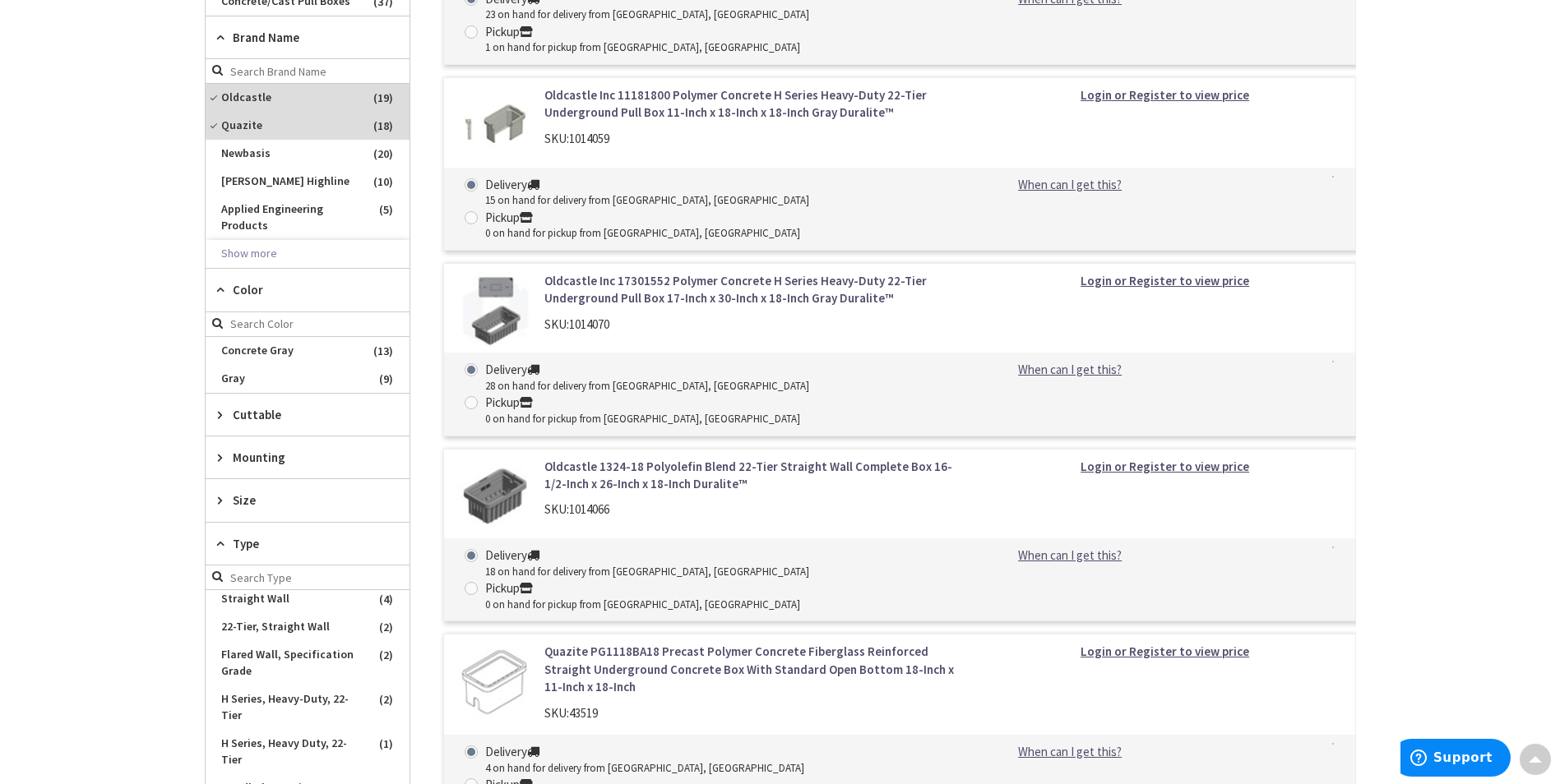
scroll to position [683, 0]
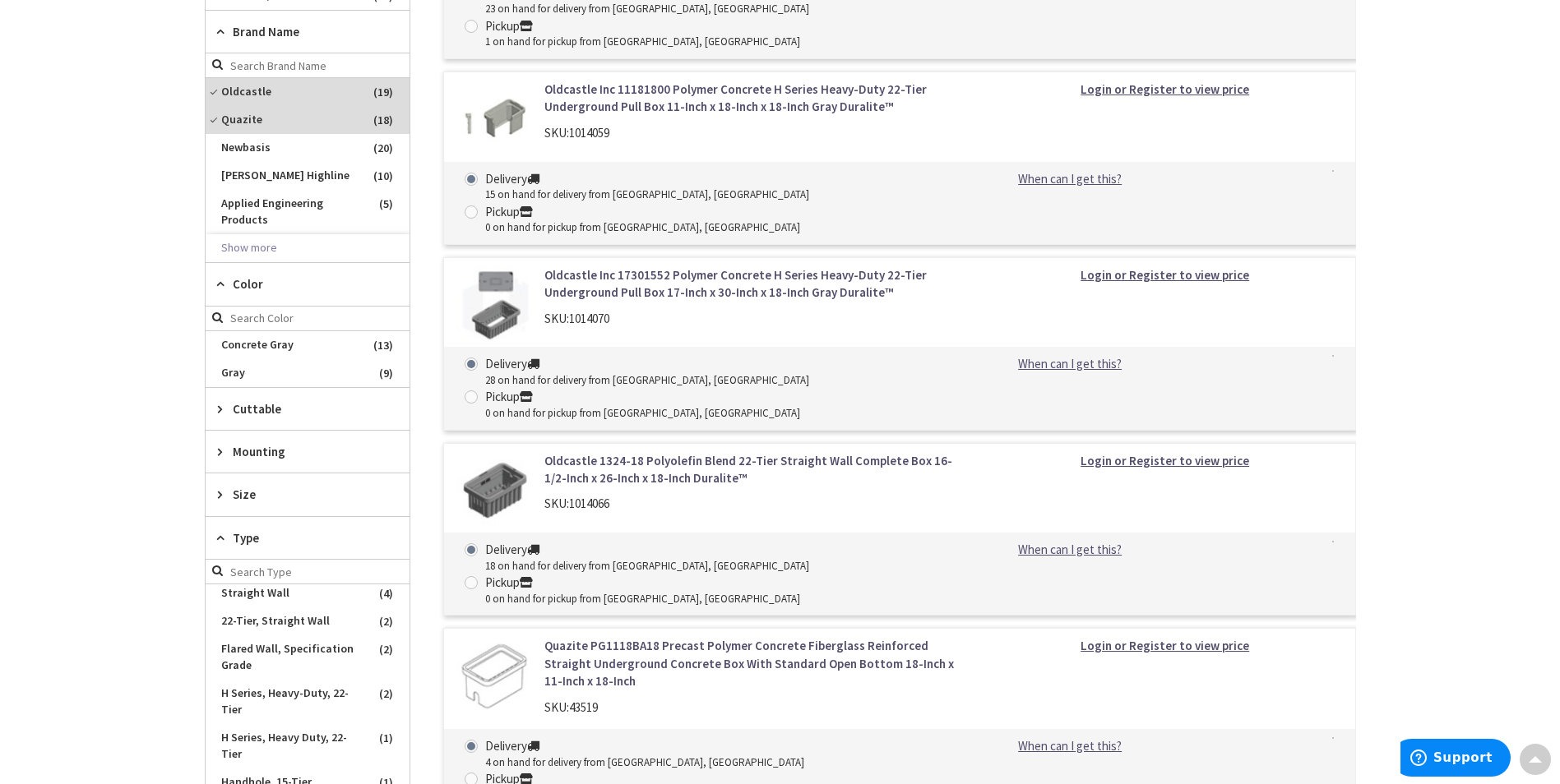
click at [242, 545] on span "Type" at bounding box center [300, 538] width 134 height 18
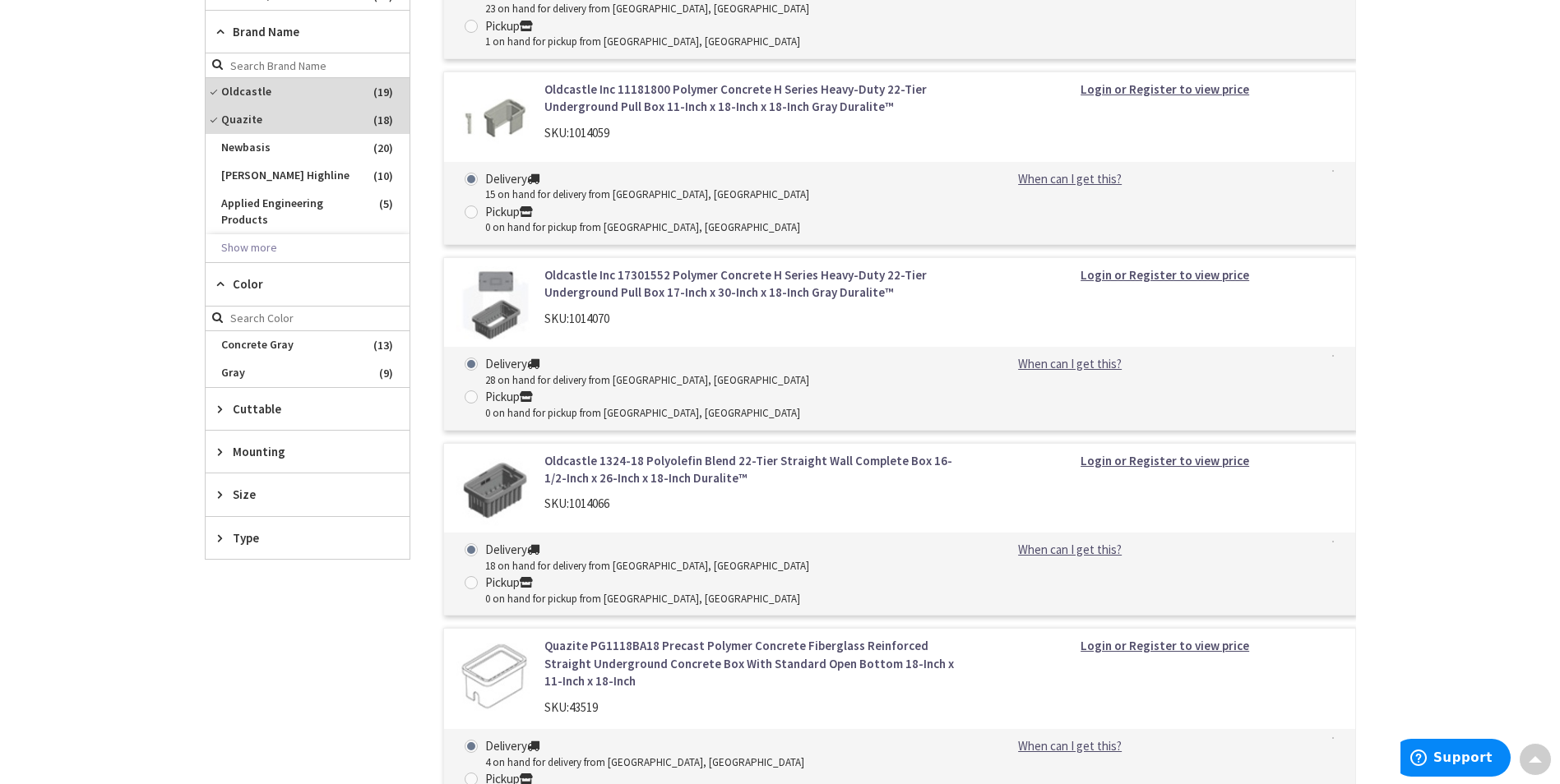
click at [249, 493] on span "Size" at bounding box center [300, 495] width 134 height 18
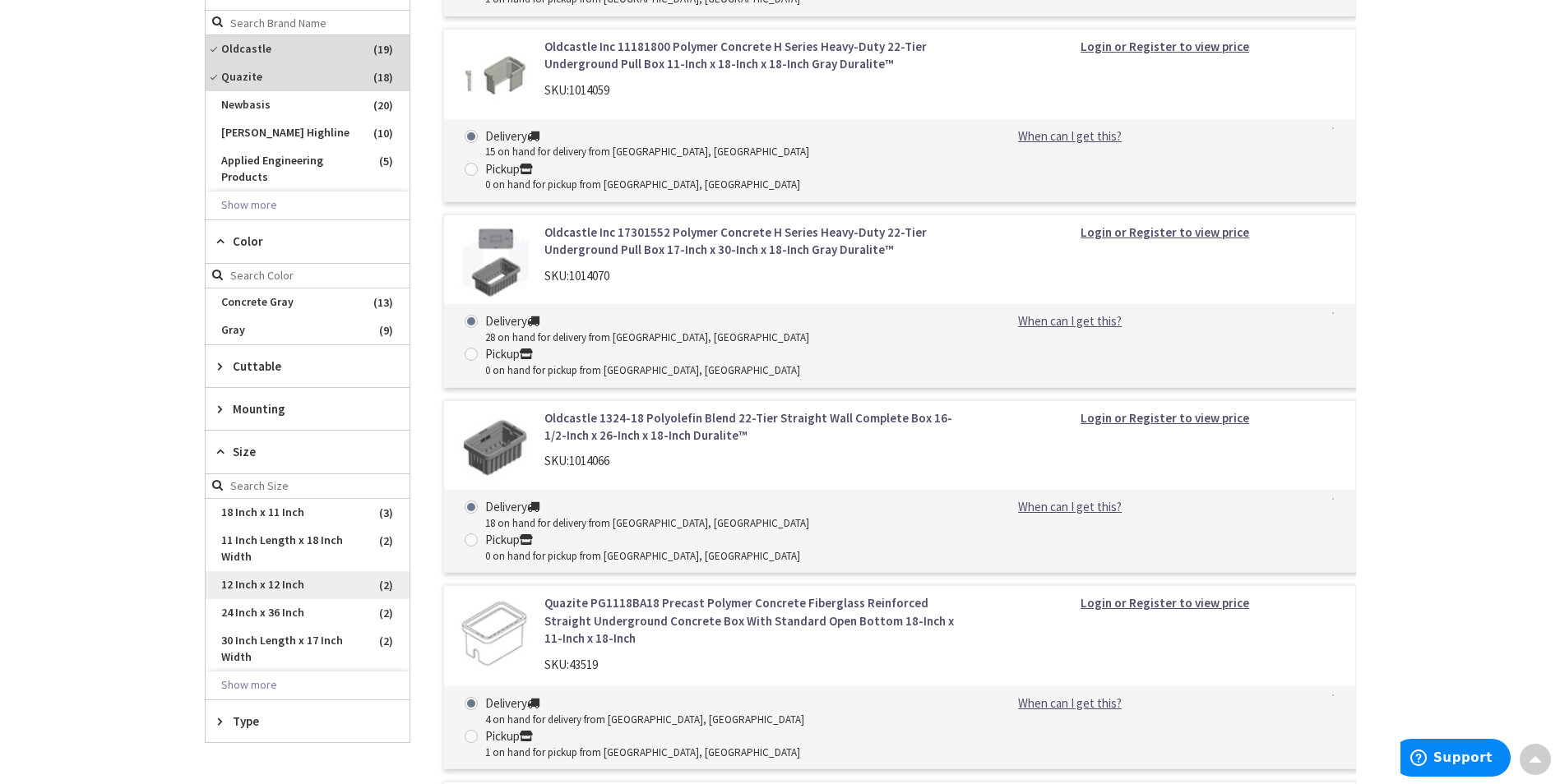
scroll to position [765, 0]
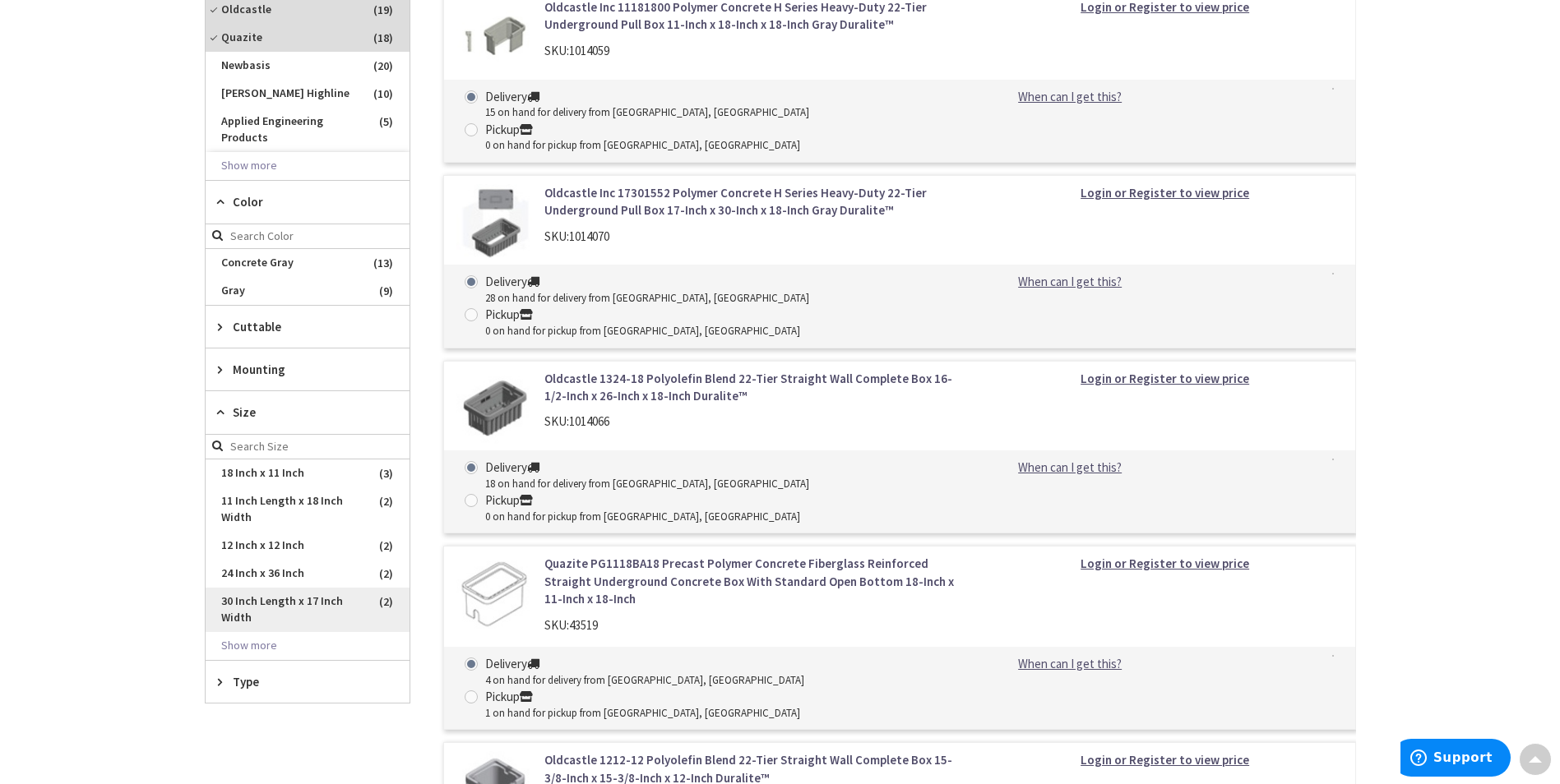
click at [334, 606] on span "30 Inch Length x 17 Inch Width" at bounding box center [307, 609] width 204 height 44
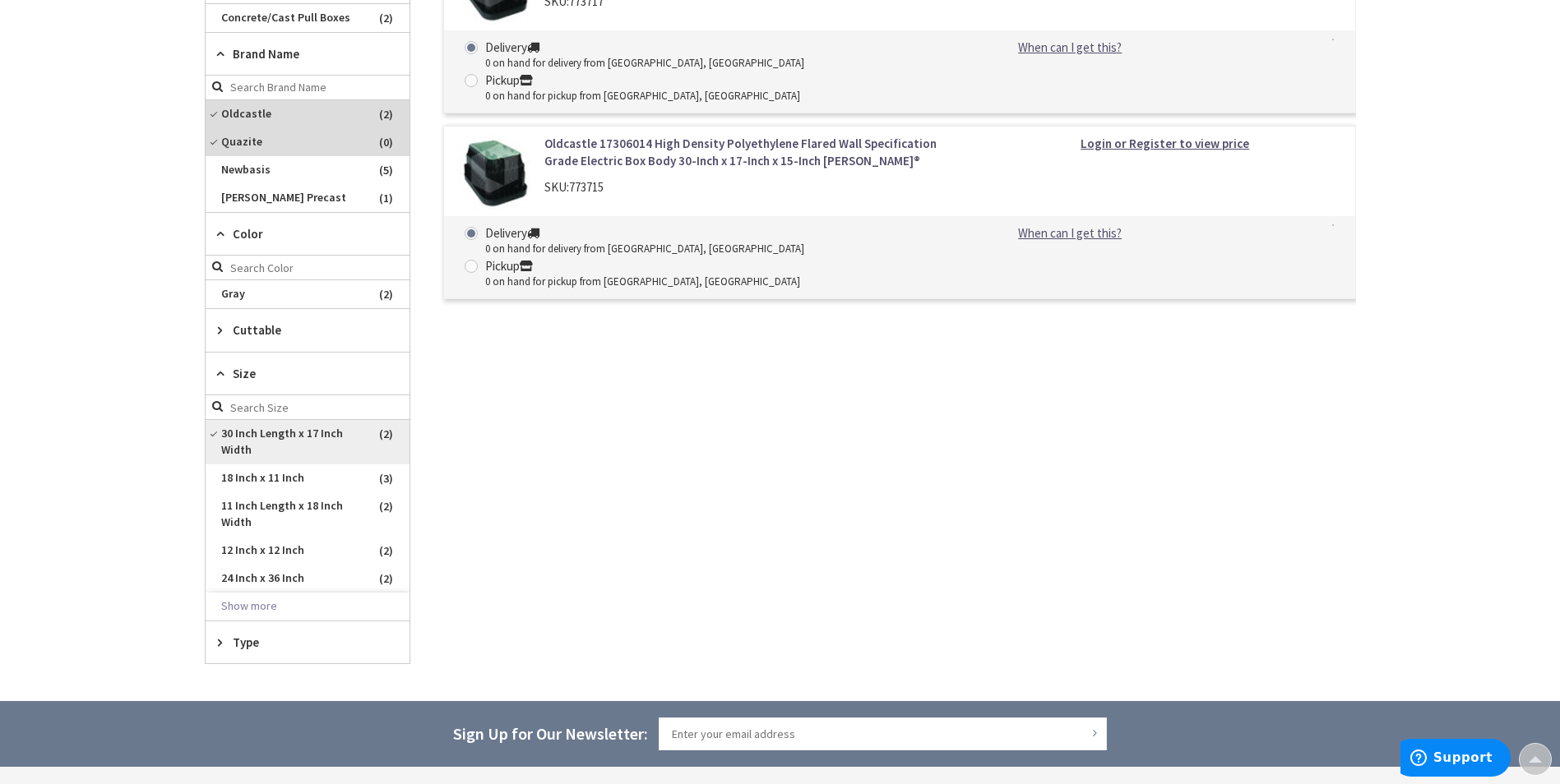
scroll to position [393, 0]
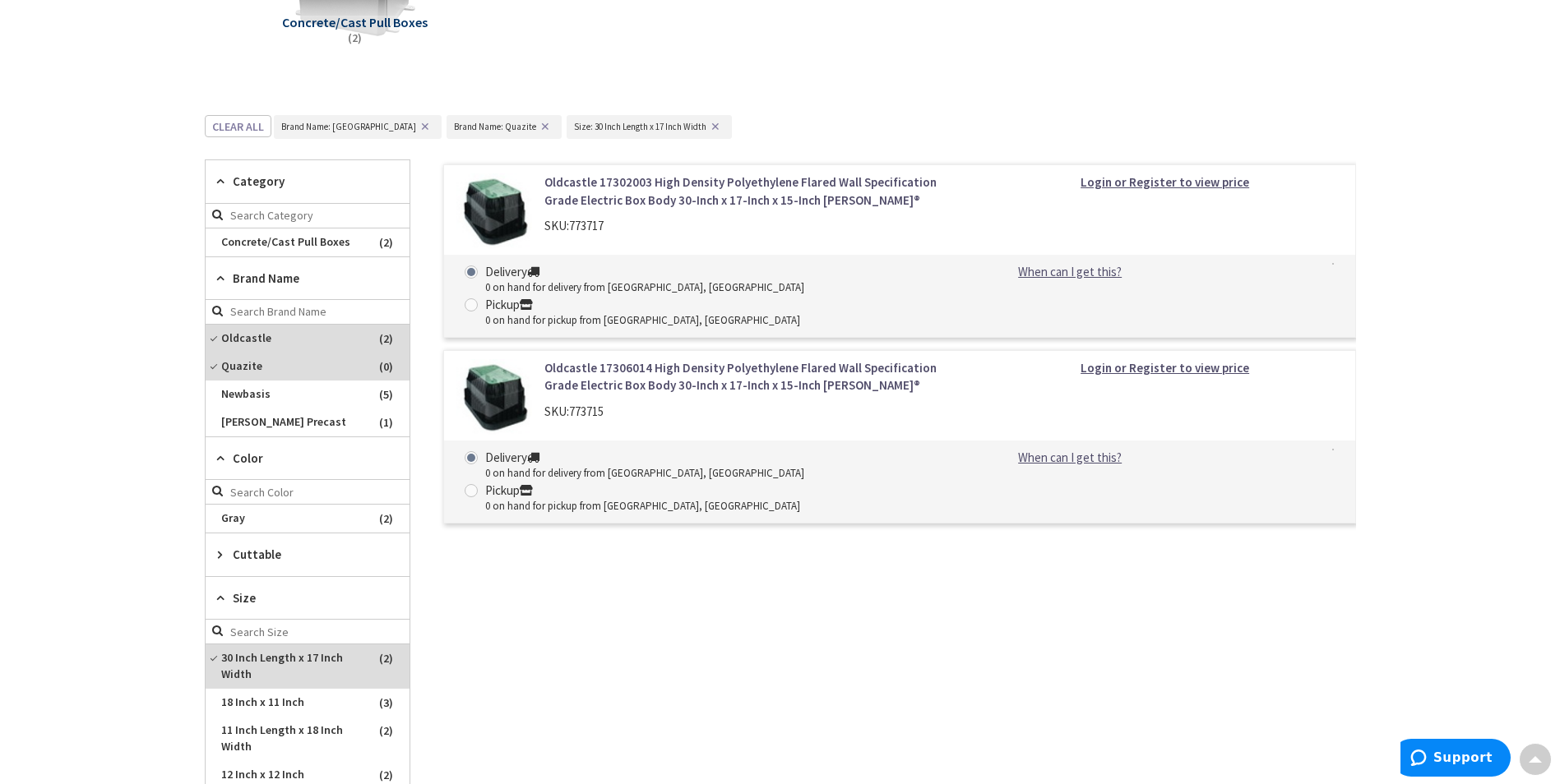
click at [706, 124] on button "✕" at bounding box center [715, 127] width 18 height 12
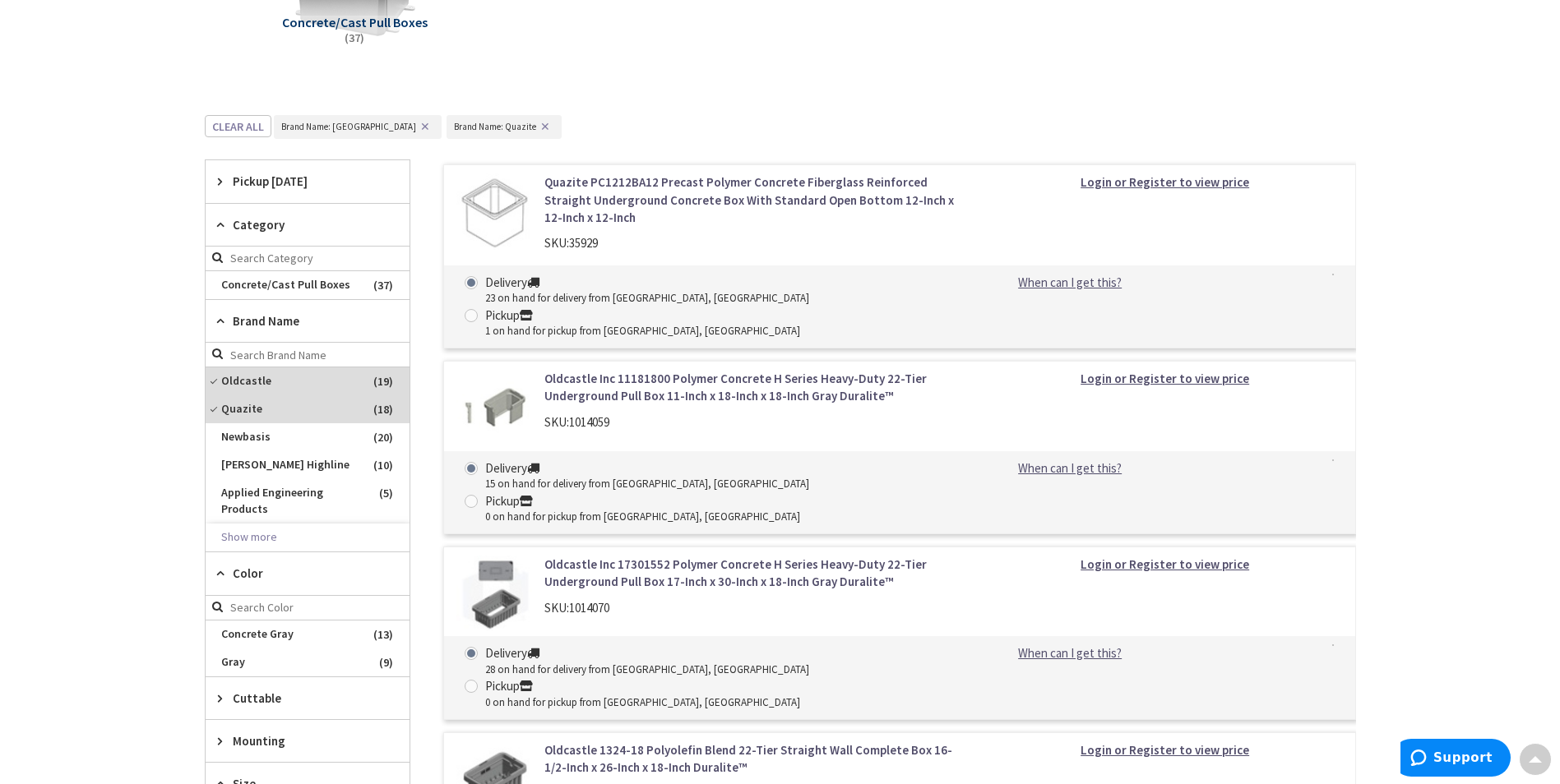
click at [536, 125] on button "✕" at bounding box center [545, 127] width 18 height 12
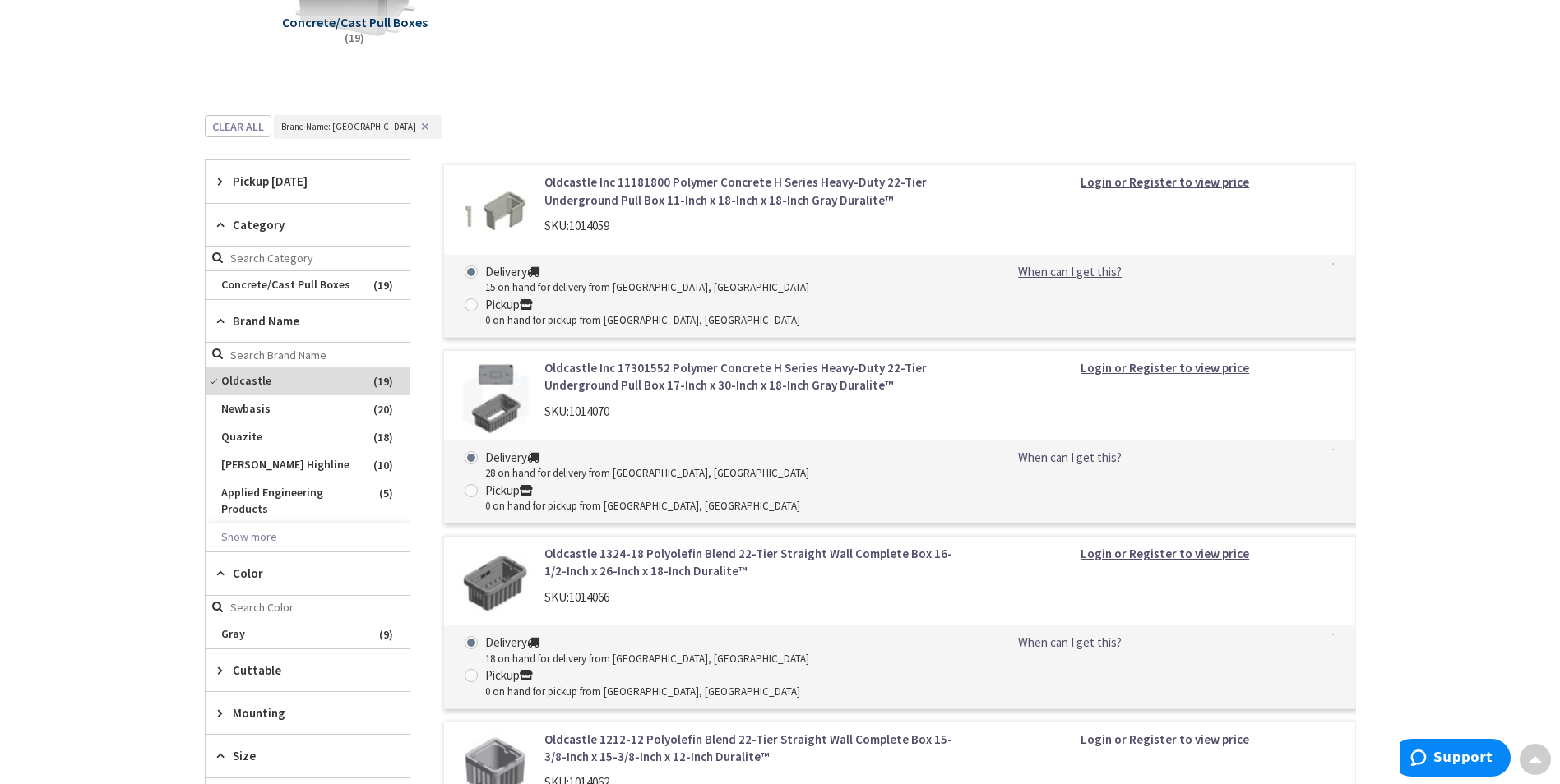
click at [416, 125] on button "✕" at bounding box center [425, 127] width 18 height 12
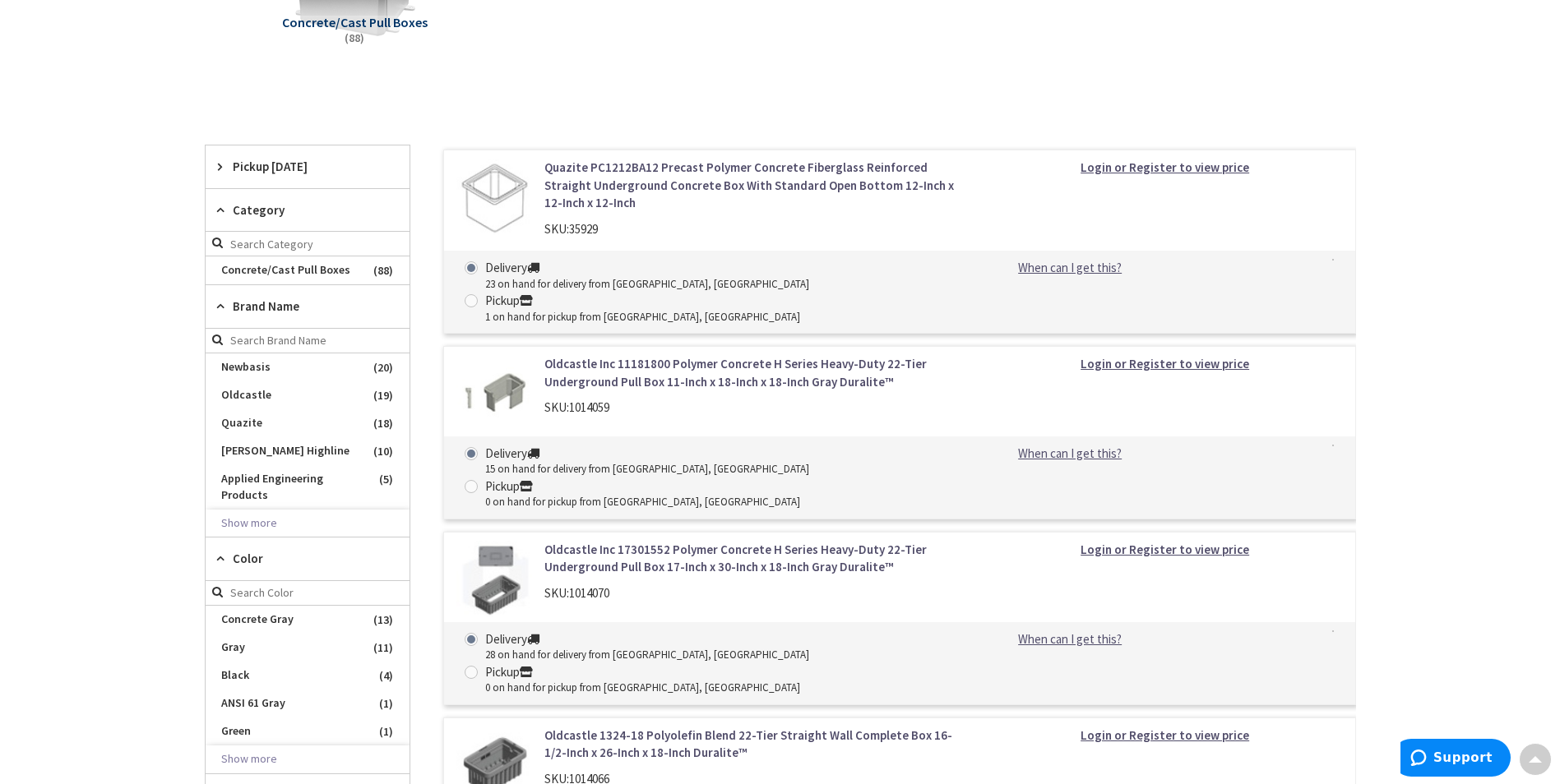
click at [254, 311] on span "Brand Name" at bounding box center [300, 307] width 134 height 18
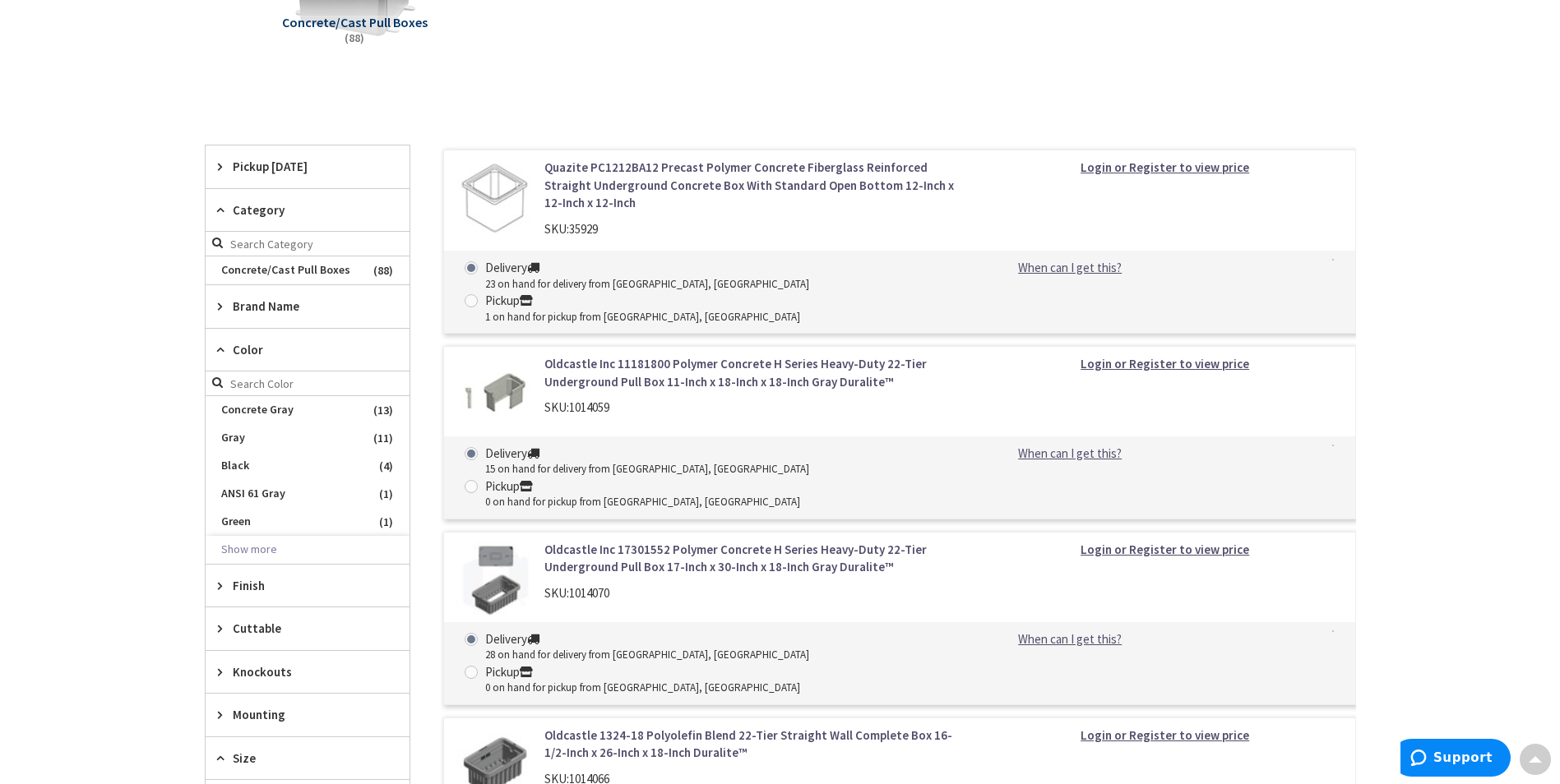
click at [259, 353] on span "Color" at bounding box center [300, 350] width 134 height 18
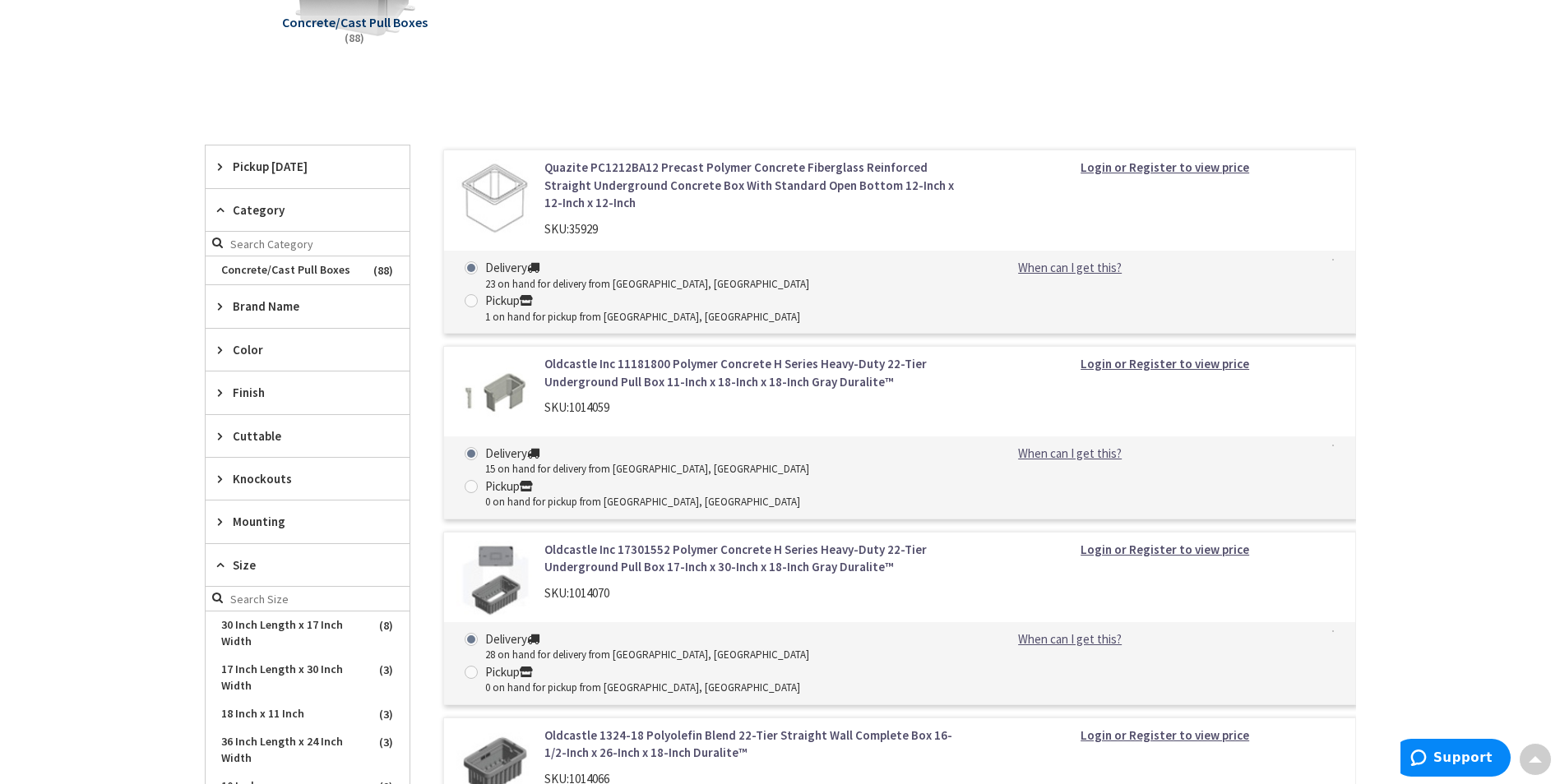
click at [272, 530] on span "Mounting" at bounding box center [300, 522] width 134 height 18
click at [269, 531] on span "Mounting" at bounding box center [300, 522] width 134 height 18
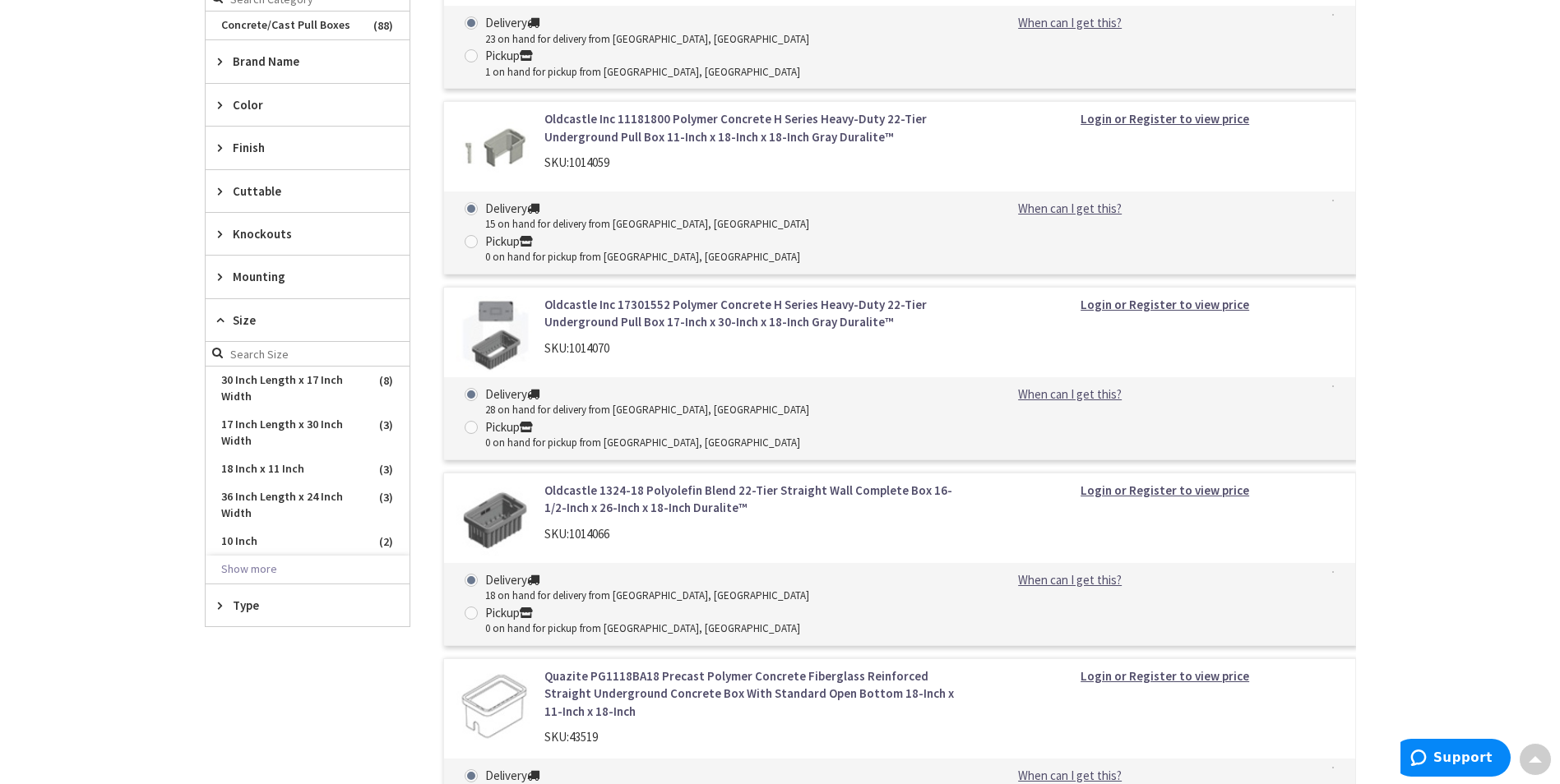
scroll to position [640, 0]
click at [278, 602] on span "Type" at bounding box center [300, 604] width 134 height 18
click at [278, 609] on span "Type" at bounding box center [300, 604] width 134 height 18
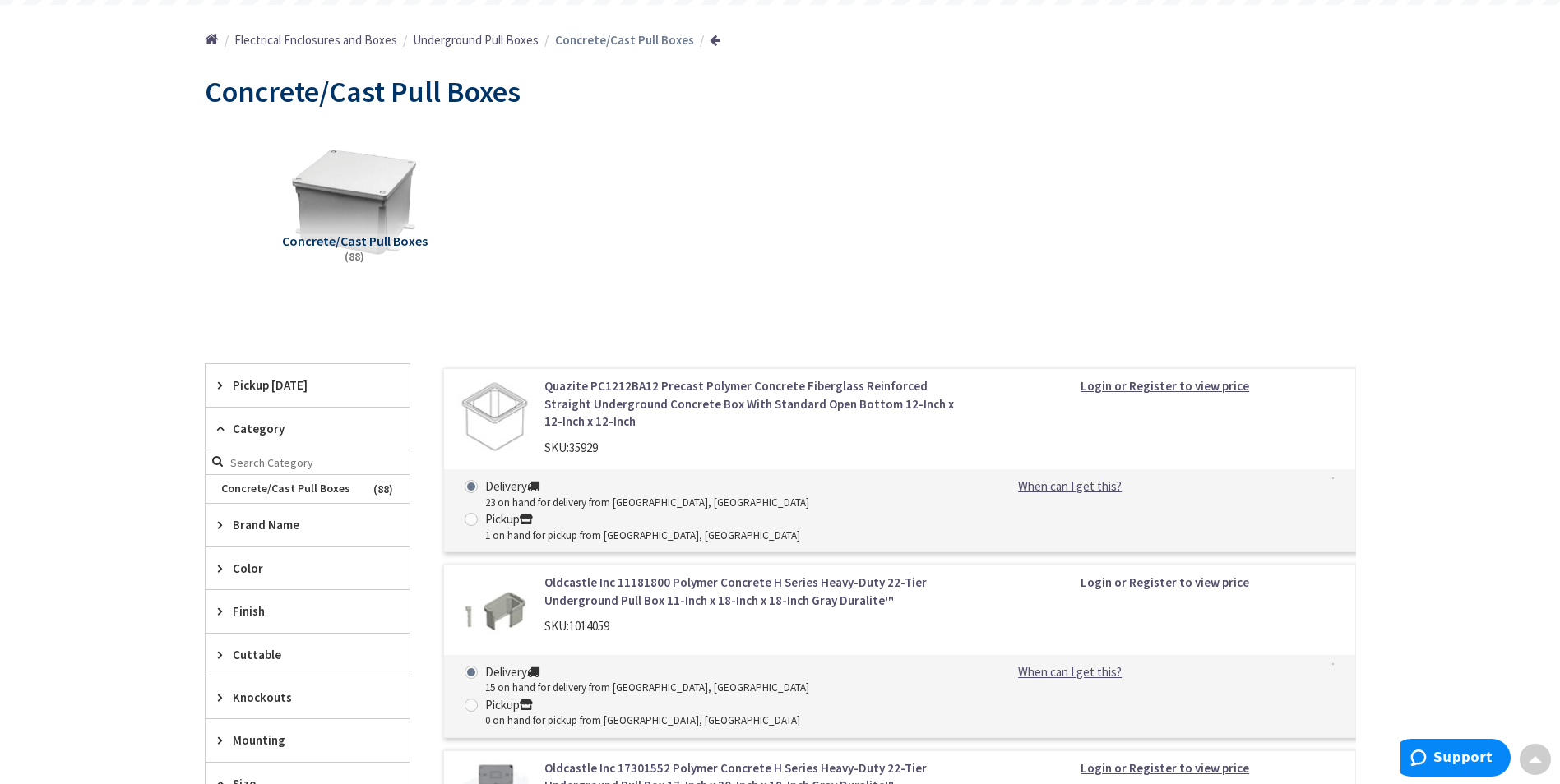
scroll to position [147, 0]
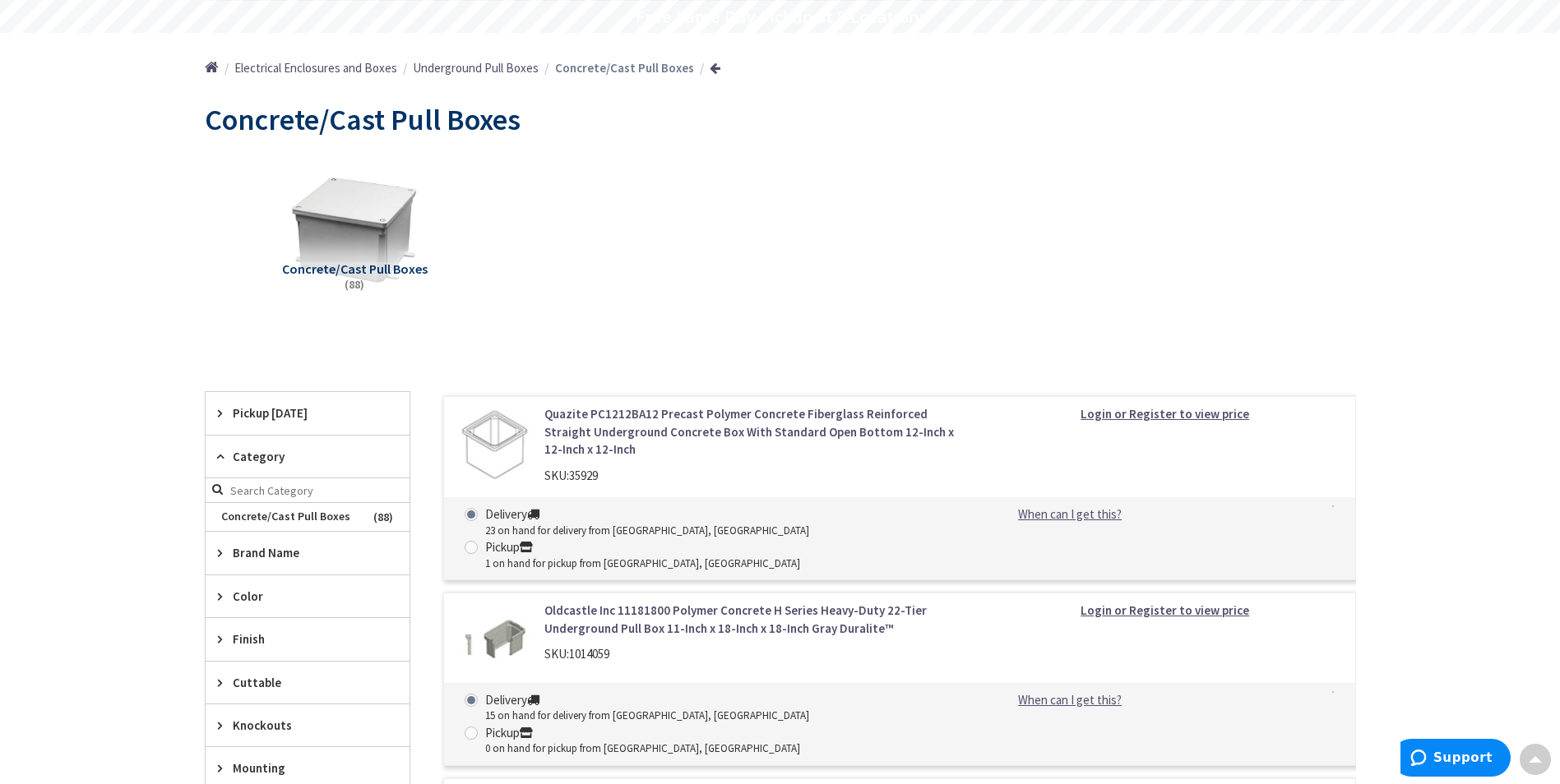
click at [252, 452] on span "Category" at bounding box center [300, 457] width 134 height 18
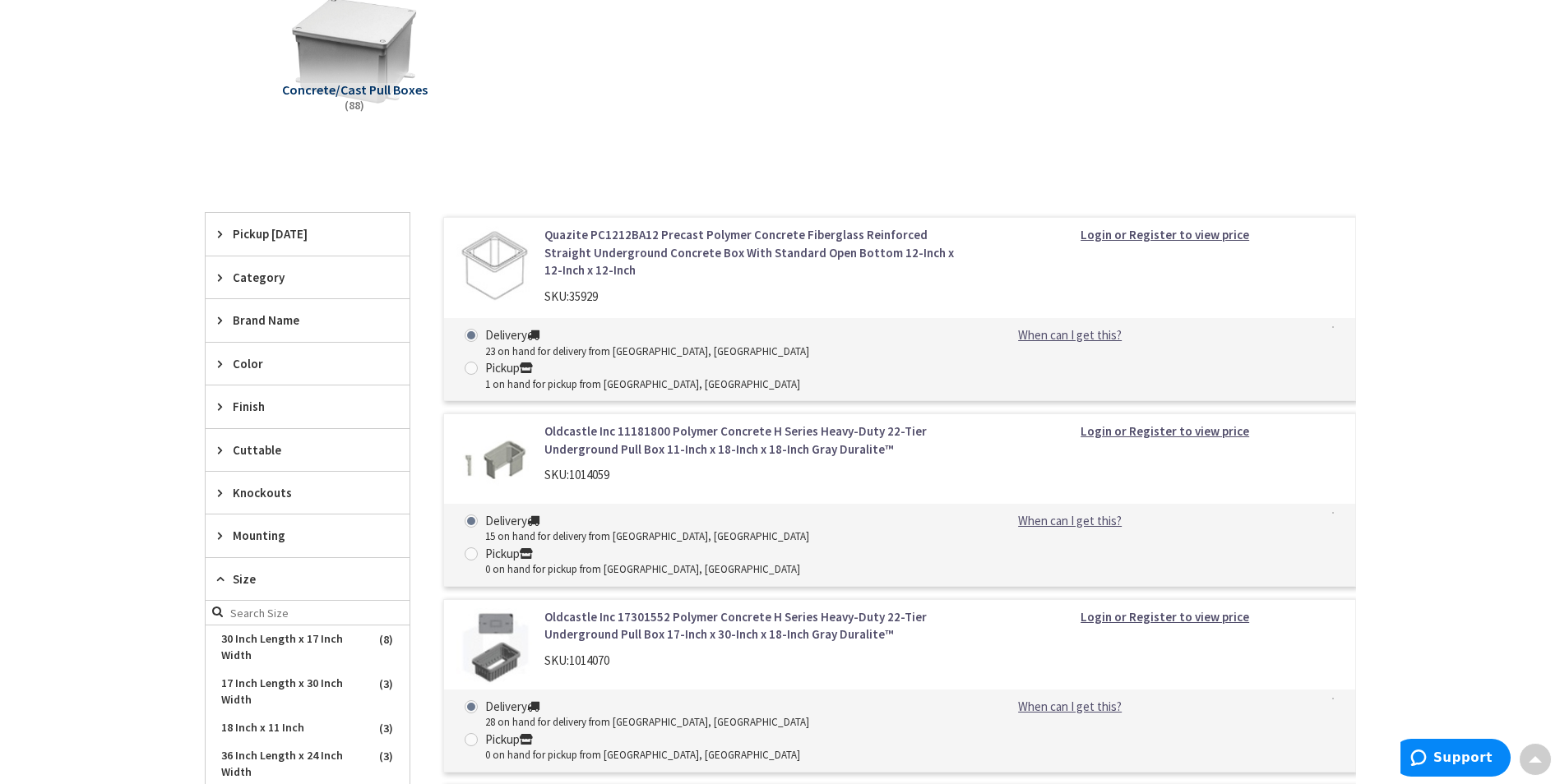
scroll to position [328, 0]
click at [268, 647] on span "30 Inch Length x 17 Inch Width" at bounding box center [307, 645] width 204 height 44
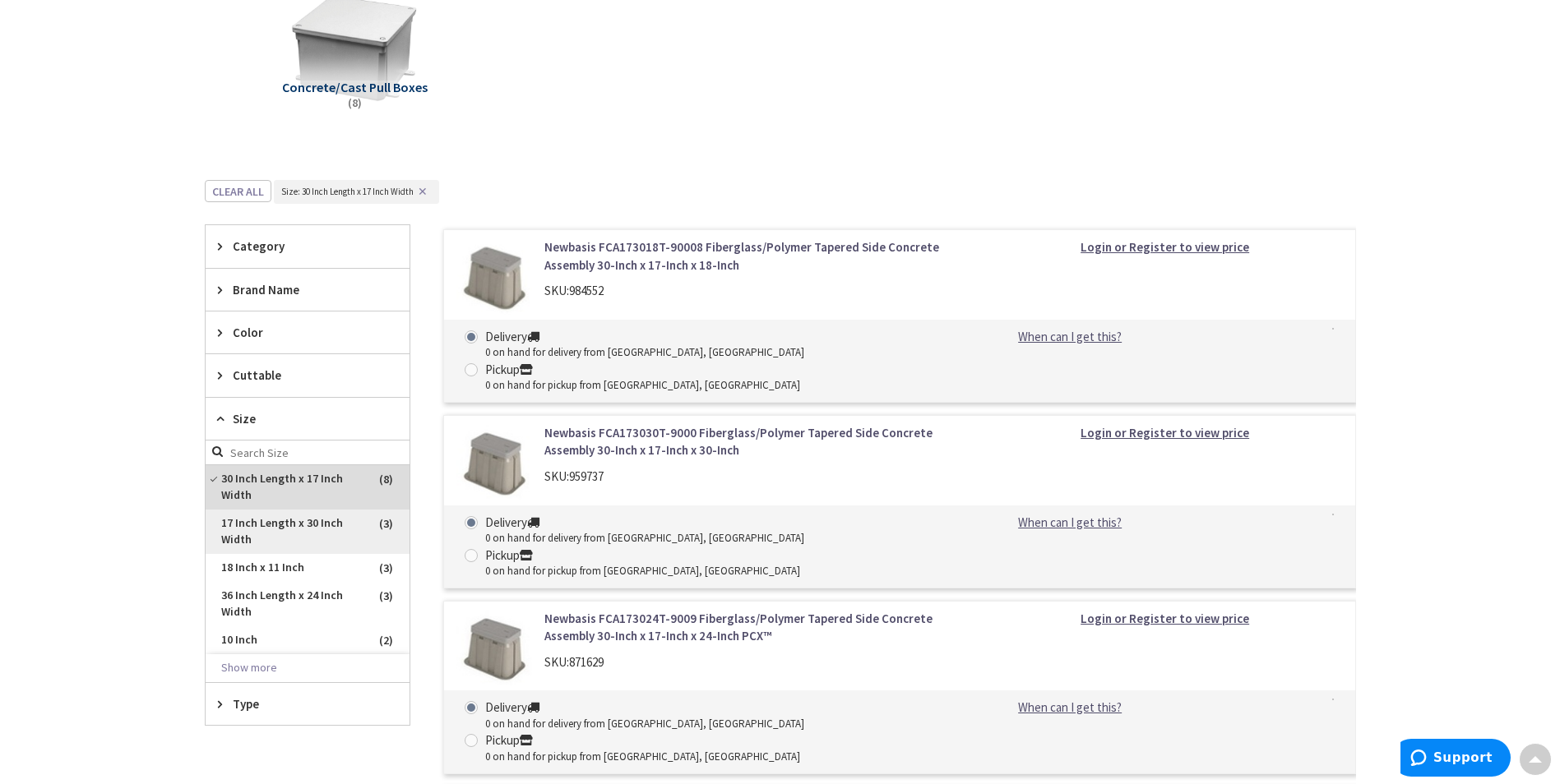
click at [269, 537] on span "17 Inch Length x 30 Inch Width" at bounding box center [307, 532] width 204 height 44
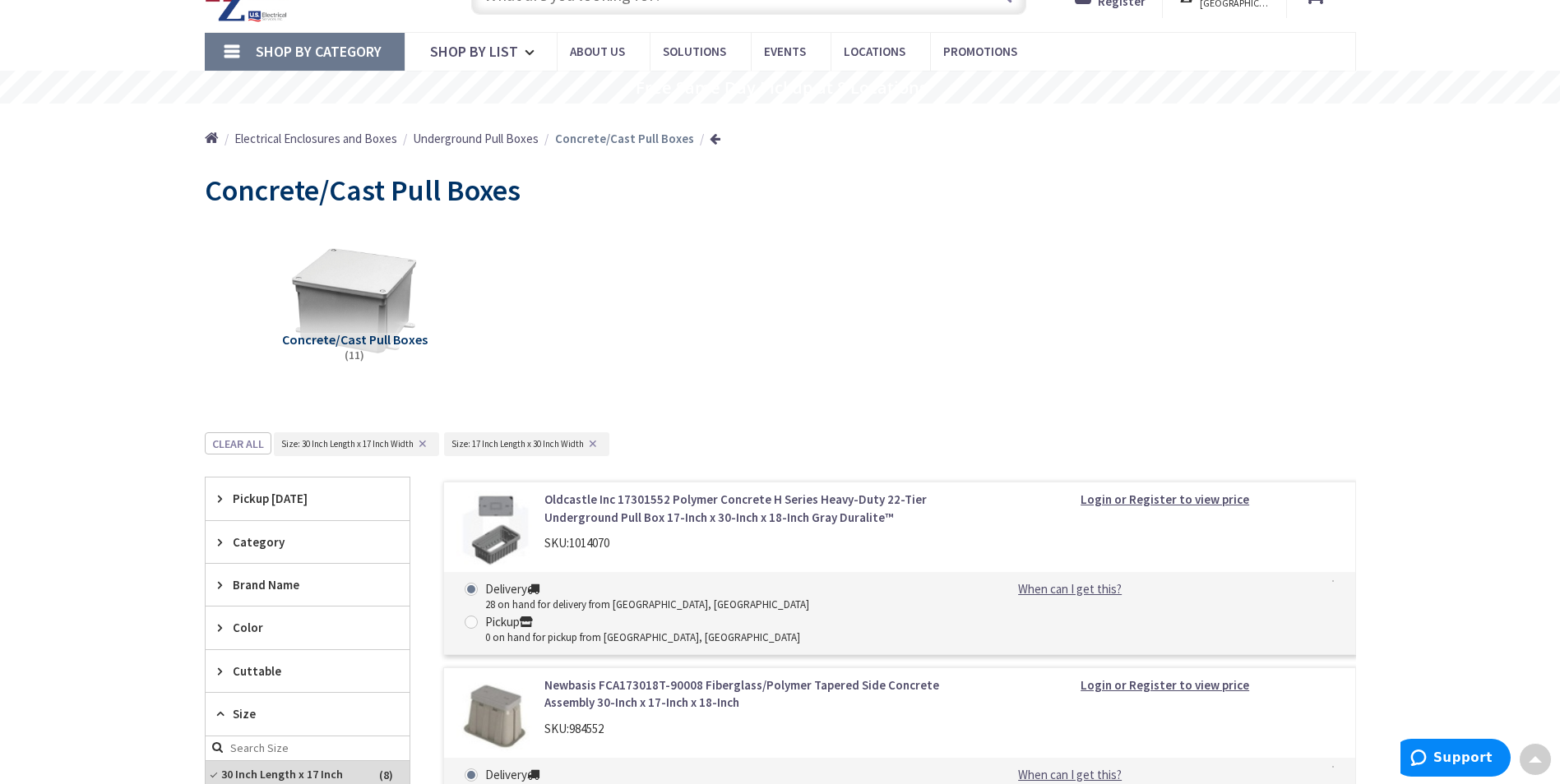
scroll to position [0, 0]
